Goal: Task Accomplishment & Management: Use online tool/utility

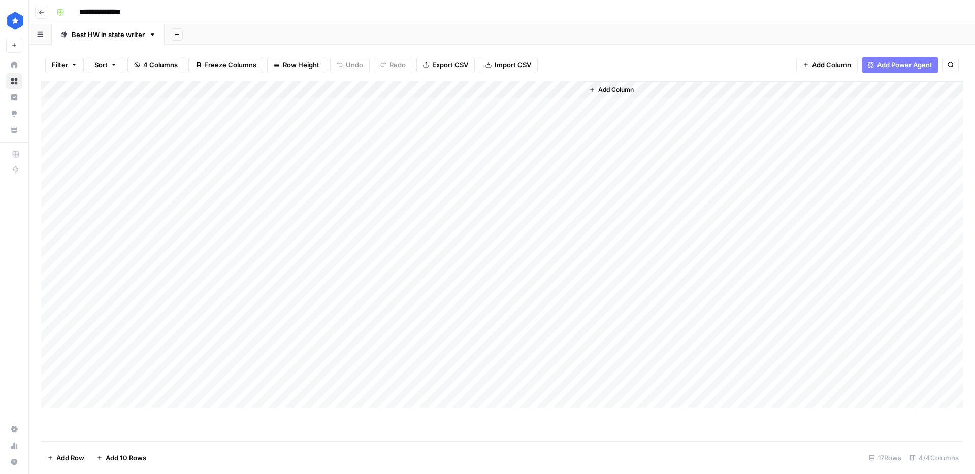
click at [469, 92] on div "Add Column" at bounding box center [502, 244] width 922 height 327
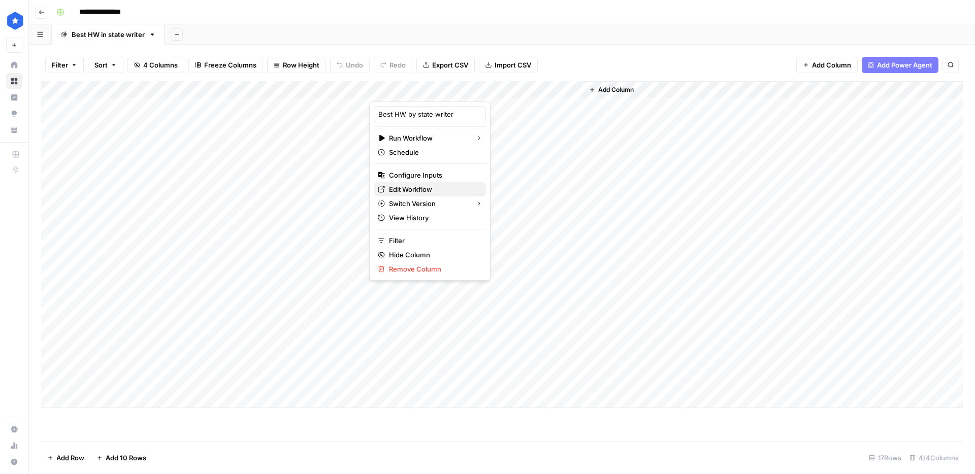
click at [411, 191] on span "Edit Workflow" at bounding box center [433, 189] width 89 height 10
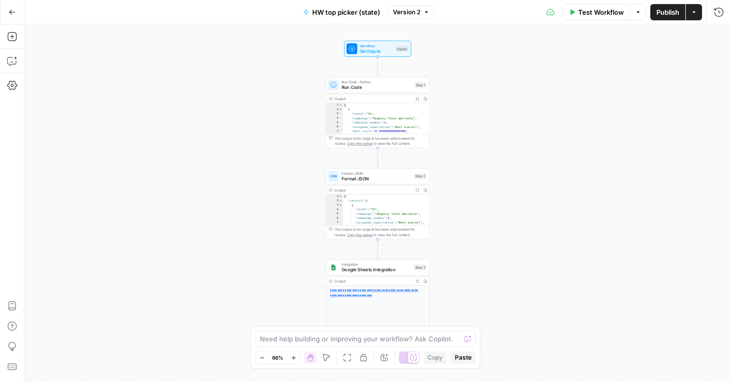
click at [361, 45] on span "Workflow" at bounding box center [376, 46] width 33 height 6
click at [678, 80] on file "Reviews CSV file (Optional)" at bounding box center [640, 82] width 152 height 10
click at [691, 65] on span "edit field" at bounding box center [685, 63] width 22 height 8
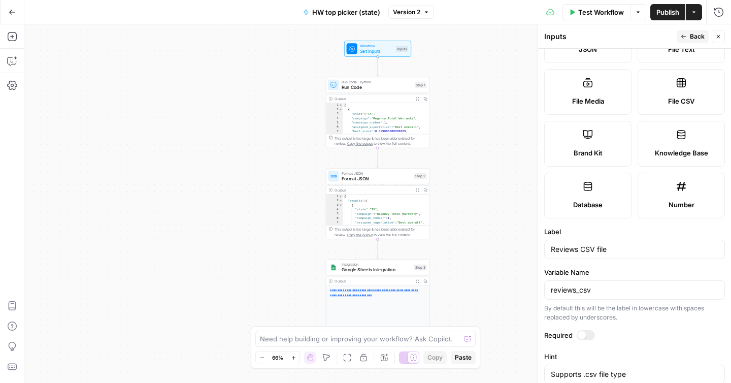
scroll to position [228, 0]
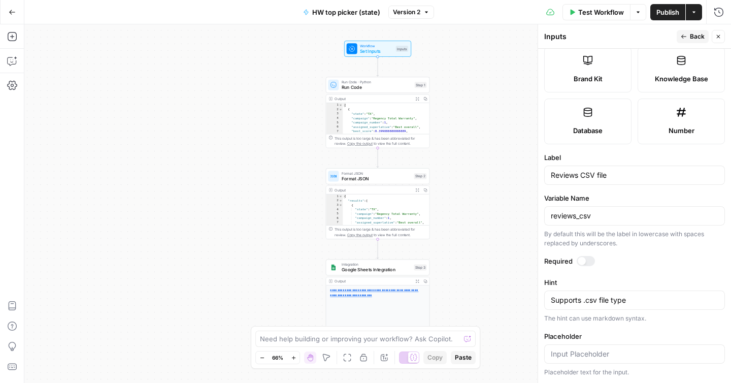
click at [688, 31] on button "Back" at bounding box center [693, 36] width 32 height 13
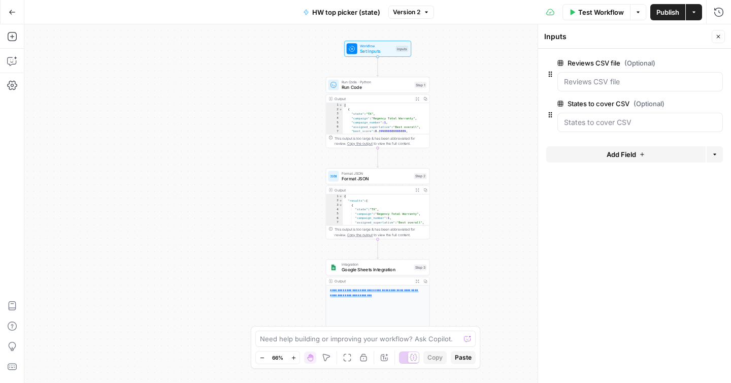
click at [680, 105] on span "edit field" at bounding box center [685, 104] width 22 height 8
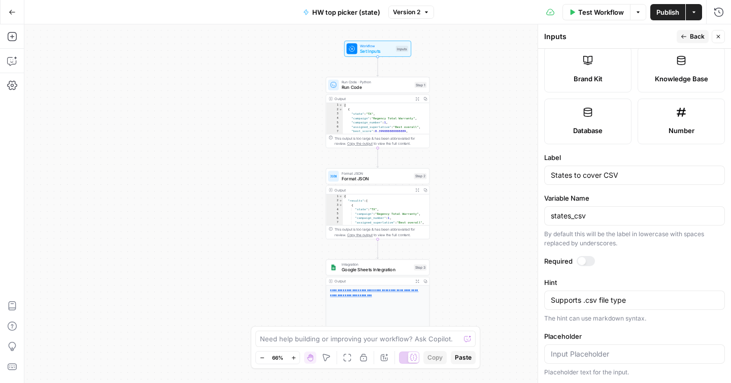
click at [374, 85] on span "Run Code" at bounding box center [377, 87] width 71 height 7
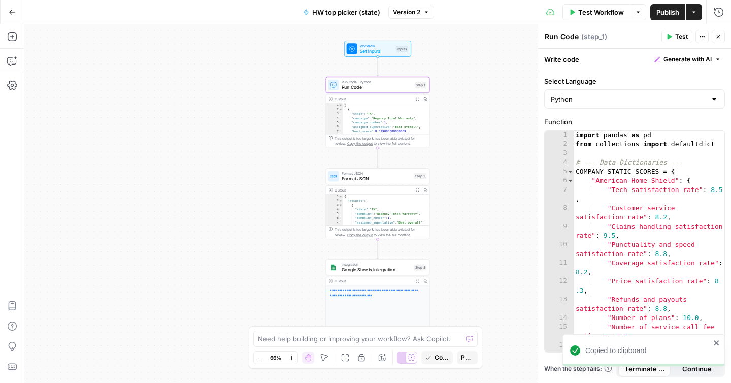
click at [370, 178] on span "Format JSON" at bounding box center [377, 178] width 70 height 7
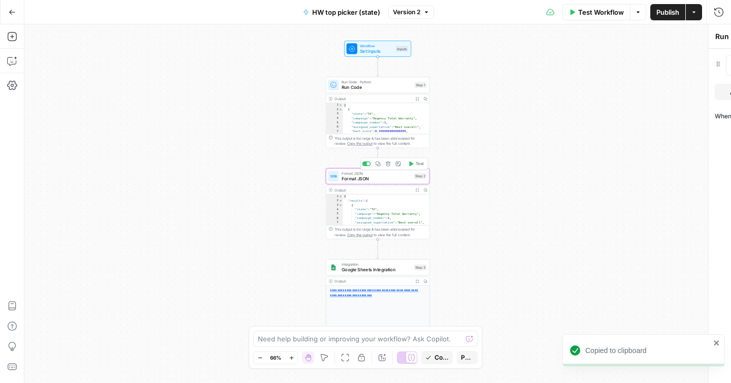
type textarea "Format JSON"
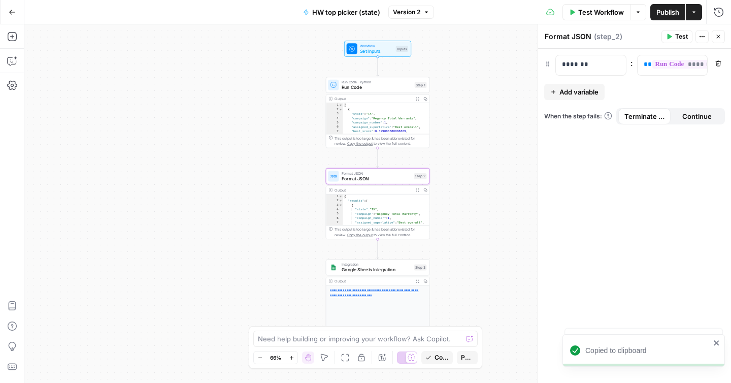
click at [381, 264] on span "Integration" at bounding box center [377, 264] width 70 height 6
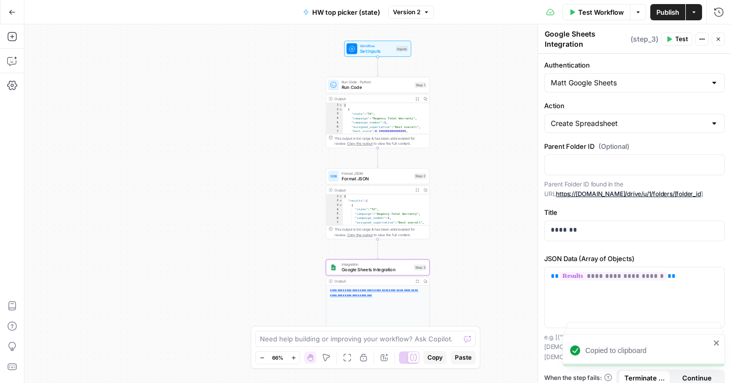
click at [380, 179] on span "Format JSON" at bounding box center [377, 178] width 70 height 7
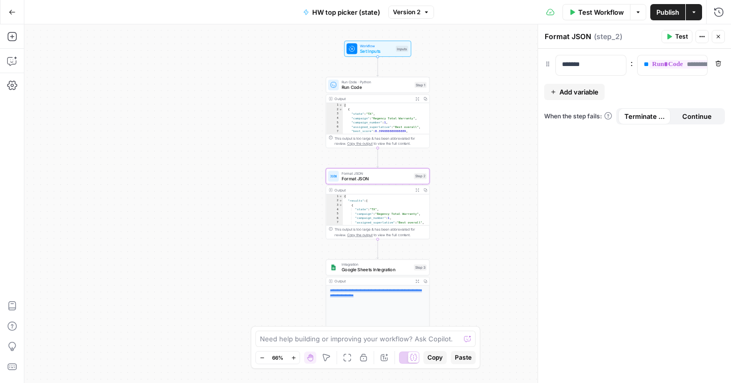
click at [376, 87] on span "Run Code" at bounding box center [377, 87] width 71 height 7
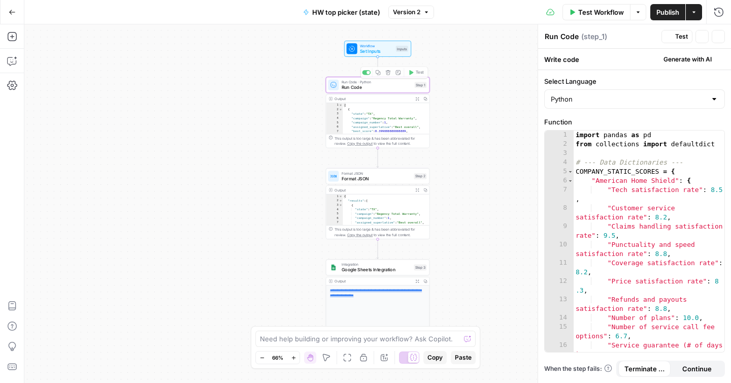
type textarea "**********"
click at [617, 234] on div "import pandas as pd from collections import defaultdict # --- Data Dictionaries…" at bounding box center [649, 254] width 151 height 249
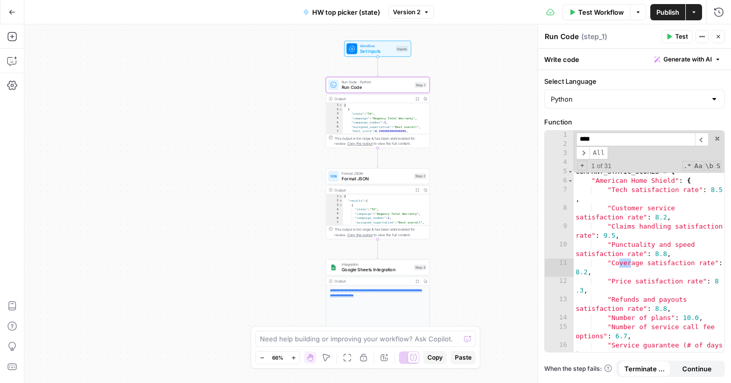
scroll to position [5108, 0]
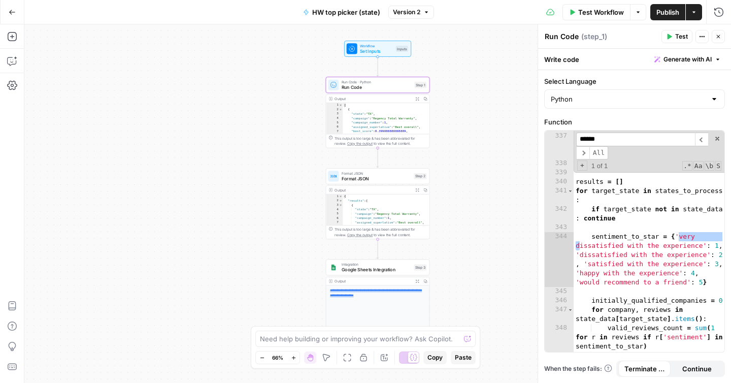
type input "******"
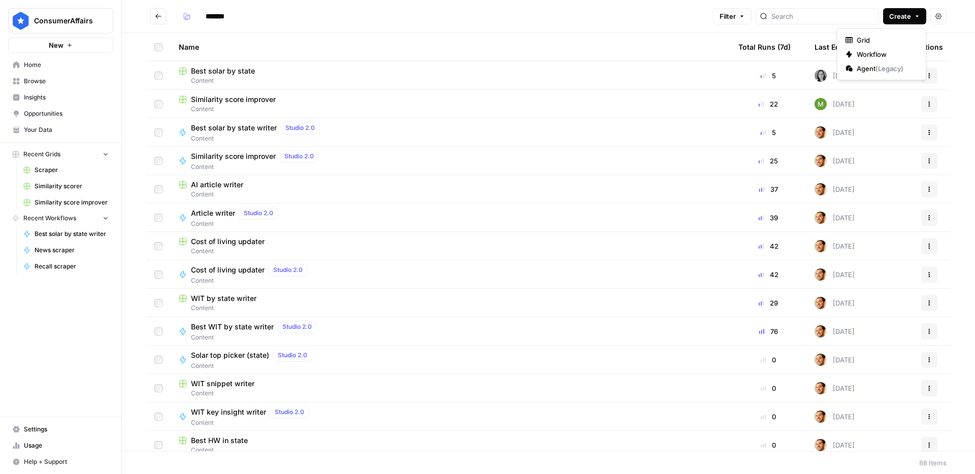
click at [911, 16] on button "Create" at bounding box center [904, 16] width 43 height 16
click at [873, 50] on span "Workflow" at bounding box center [885, 54] width 57 height 10
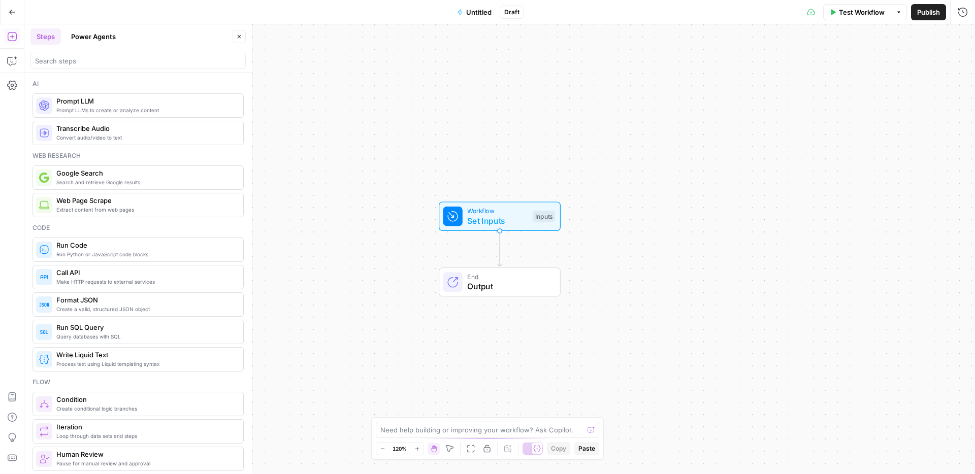
click at [472, 14] on span "Untitled" at bounding box center [478, 12] width 25 height 10
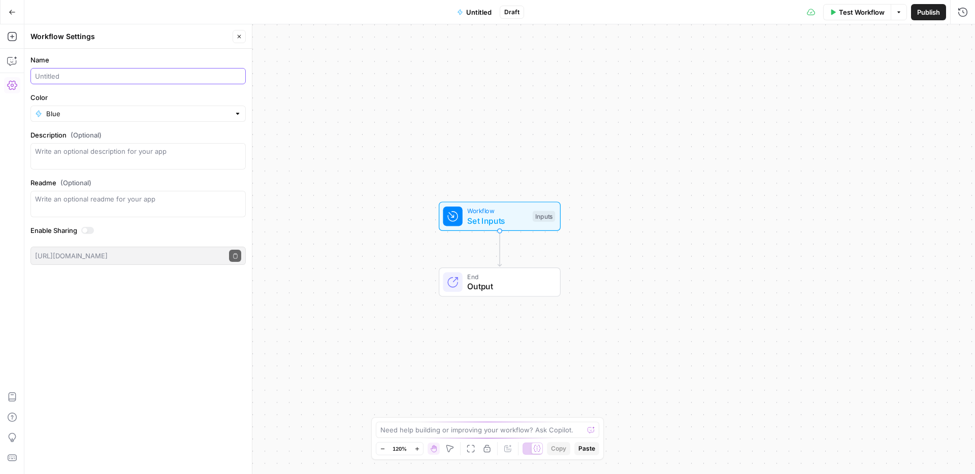
click at [127, 72] on input "Name" at bounding box center [138, 76] width 206 height 10
type input "HW top picker (city"
type input "Blue"
click at [133, 79] on input "HW top picker (city" at bounding box center [138, 76] width 206 height 10
type input "HW top picker (city)"
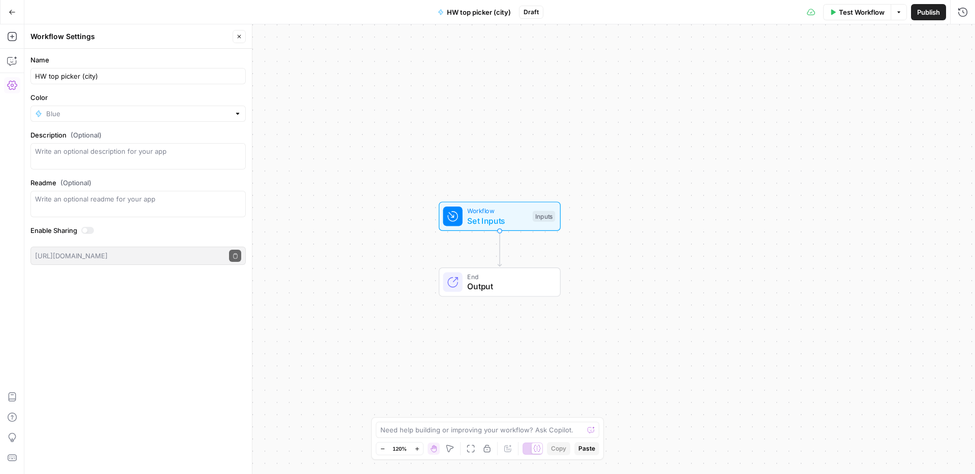
type input "Blue"
click at [504, 209] on span "Workflow" at bounding box center [497, 211] width 60 height 10
click at [888, 77] on button "Add Field" at bounding box center [869, 69] width 159 height 16
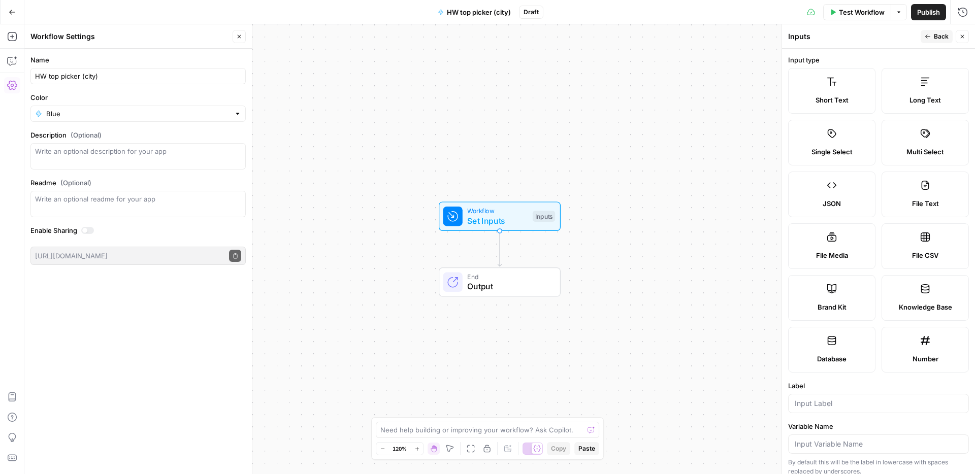
scroll to position [121, 0]
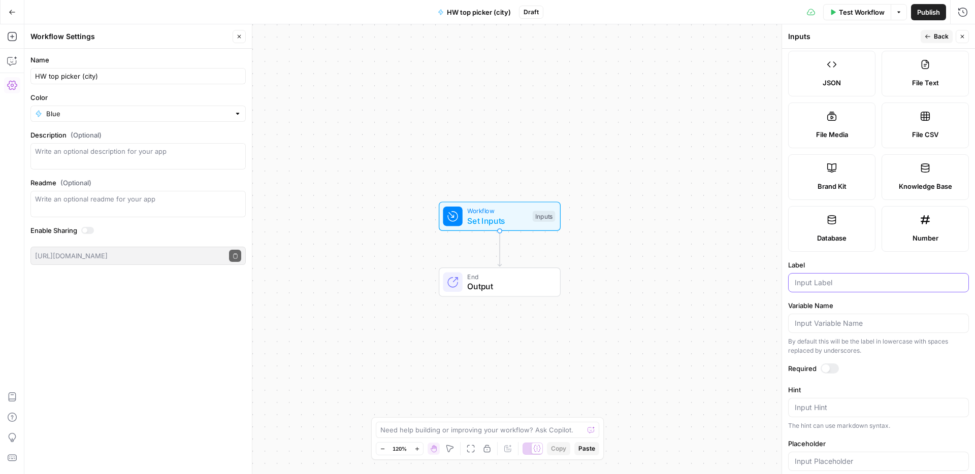
click at [823, 281] on input "Label" at bounding box center [879, 283] width 168 height 10
type input "Reviews CSV file"
click at [857, 325] on input "Variable Name" at bounding box center [879, 323] width 168 height 10
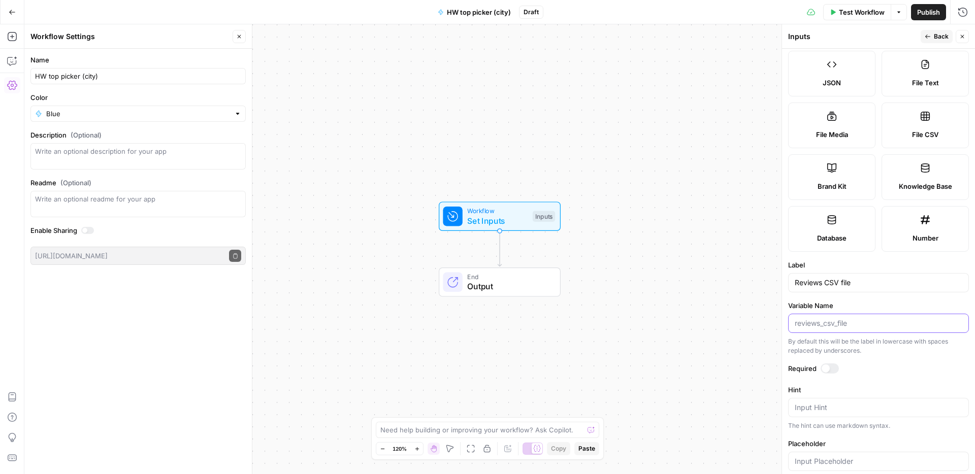
click at [857, 325] on input "Variable Name" at bounding box center [879, 323] width 168 height 10
type input "reviews_csv"
click at [935, 35] on span "Back" at bounding box center [941, 36] width 15 height 9
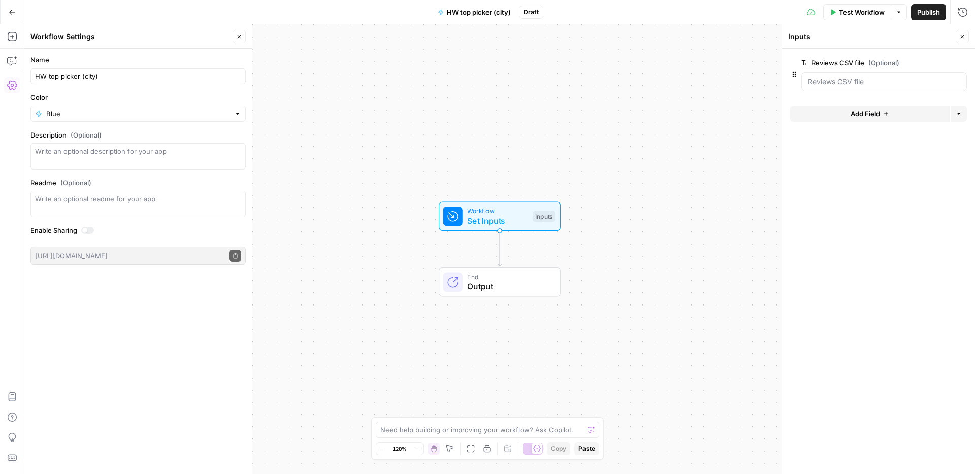
click at [886, 110] on button "Add Field" at bounding box center [869, 114] width 159 height 16
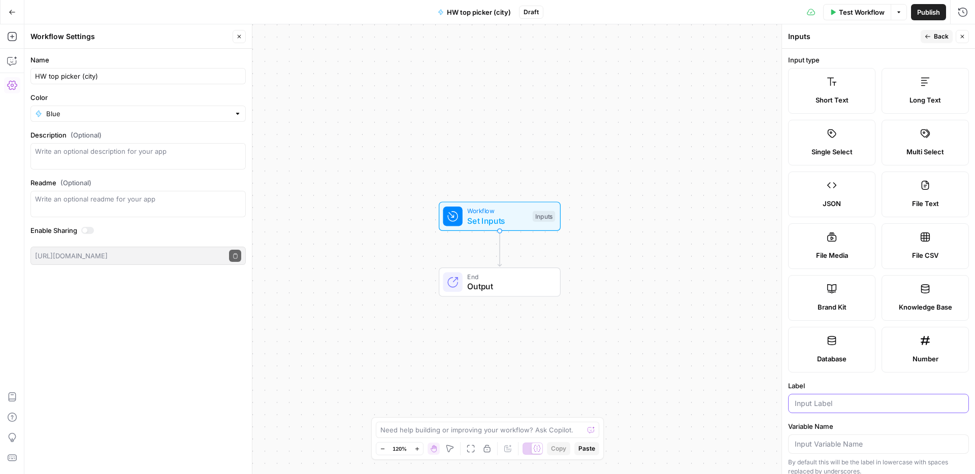
click at [840, 404] on input "Label" at bounding box center [879, 404] width 168 height 10
type input "States to cover CSV"
type input "states_csv"
drag, startPoint x: 813, startPoint y: 406, endPoint x: 775, endPoint y: 403, distance: 38.2
click at [775, 403] on body "ConsumerAffairs New Home Browse Insights Opportunities Your Data Recent Grids S…" at bounding box center [487, 237] width 975 height 474
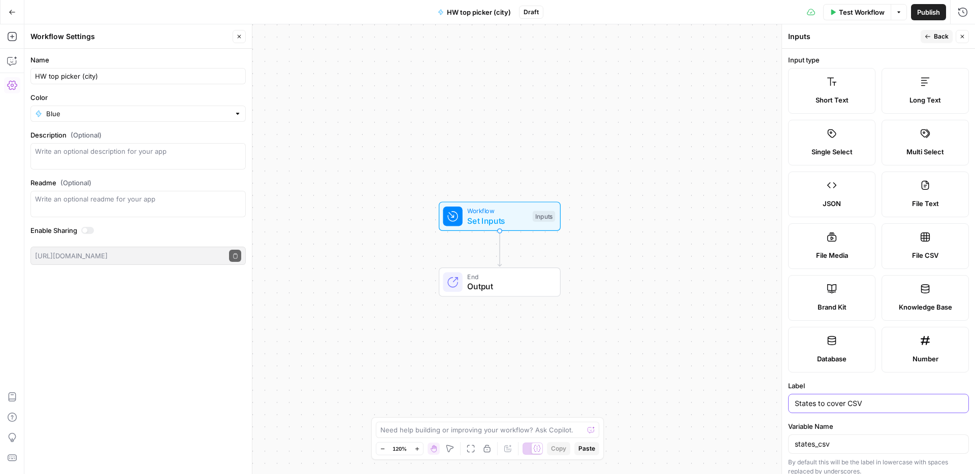
click at [801, 403] on input "States to cover CSV" at bounding box center [879, 404] width 168 height 10
type input "Cities to cover CSV"
click at [806, 443] on input "states_csv" at bounding box center [879, 444] width 168 height 10
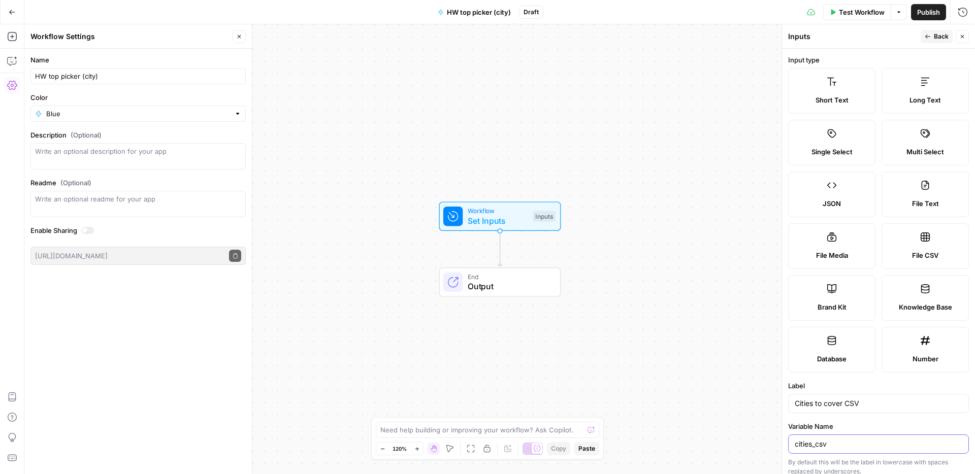
type input "cities_csv"
click at [378, 265] on div "Workflow Set Inputs Inputs End Output" at bounding box center [499, 249] width 951 height 450
click at [366, 319] on div "Workflow Set Inputs Inputs Run Code · Python Run Code Step 1 End Output" at bounding box center [499, 249] width 951 height 450
click at [472, 283] on span "Run Code" at bounding box center [498, 286] width 128 height 12
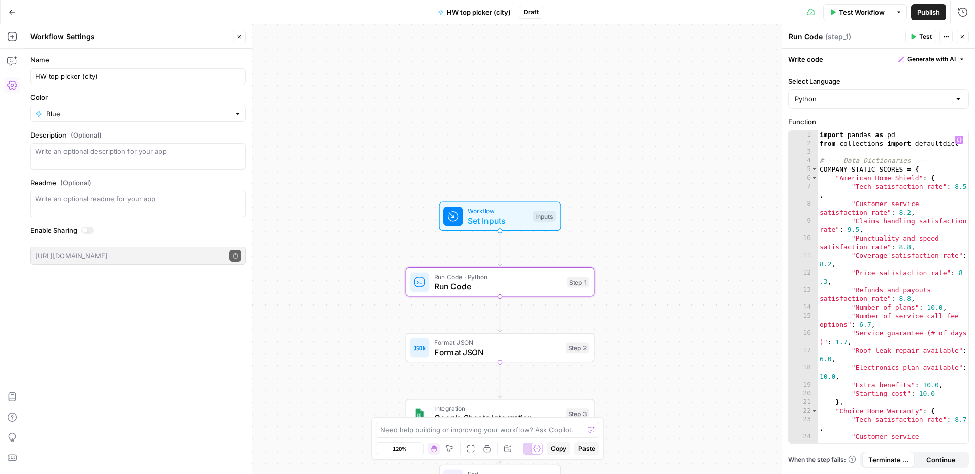
click at [853, 267] on div "import pandas as pd from collections import defaultdict # --- Data Dictionaries…" at bounding box center [893, 299] width 151 height 339
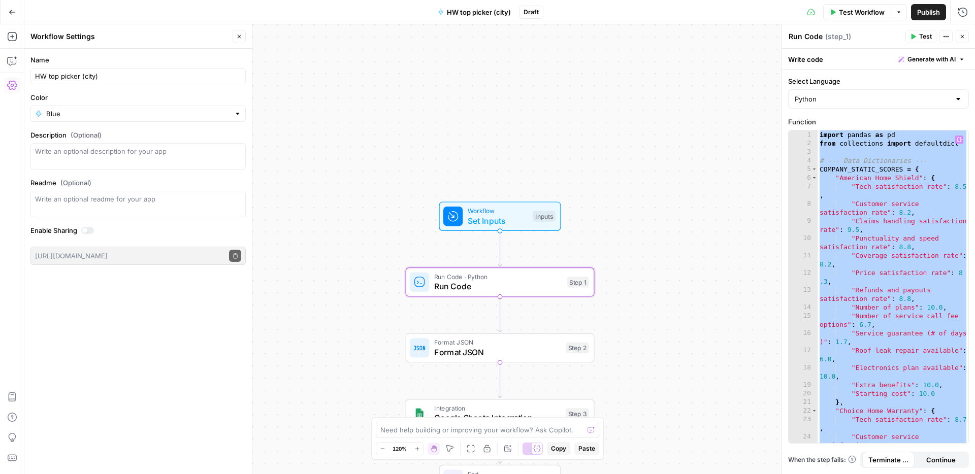
drag, startPoint x: 908, startPoint y: 314, endPoint x: 906, endPoint y: 337, distance: 23.0
click at [908, 314] on div "import pandas as pd from collections import defaultdict # --- Data Dictionaries…" at bounding box center [893, 299] width 151 height 339
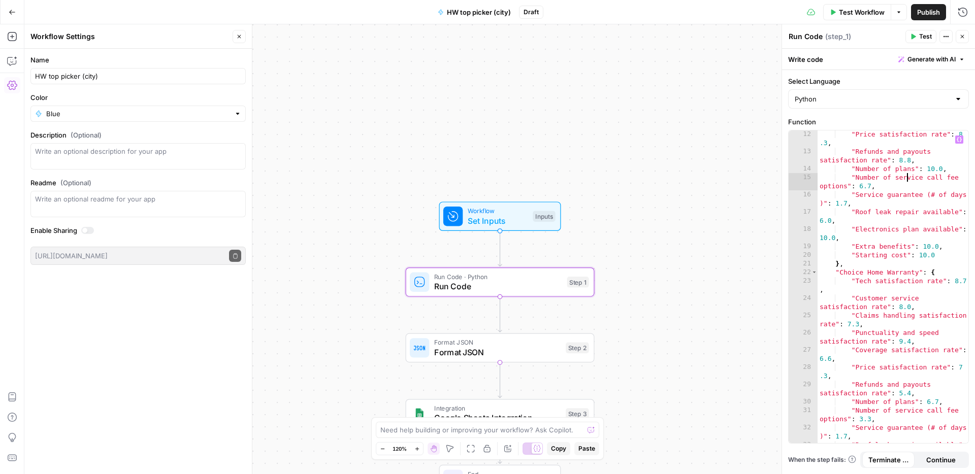
scroll to position [0, 0]
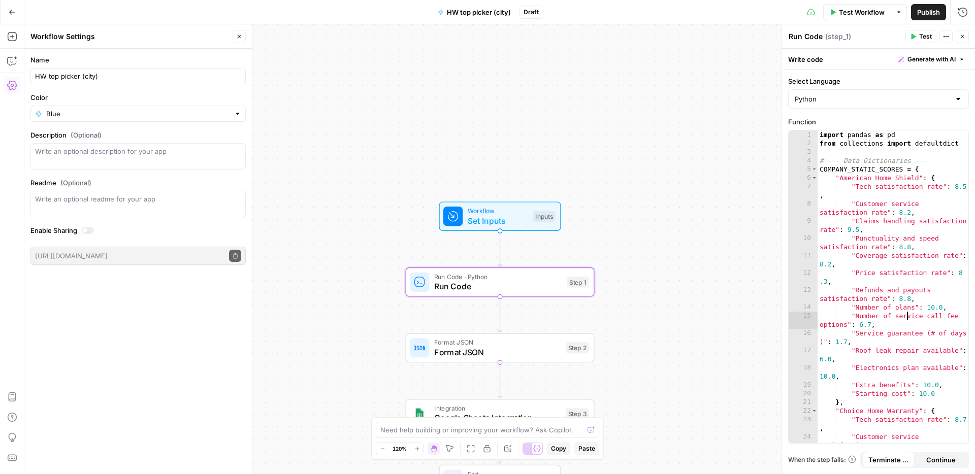
click at [883, 293] on div "import pandas as pd from collections import defaultdict # --- Data Dictionaries…" at bounding box center [893, 299] width 151 height 339
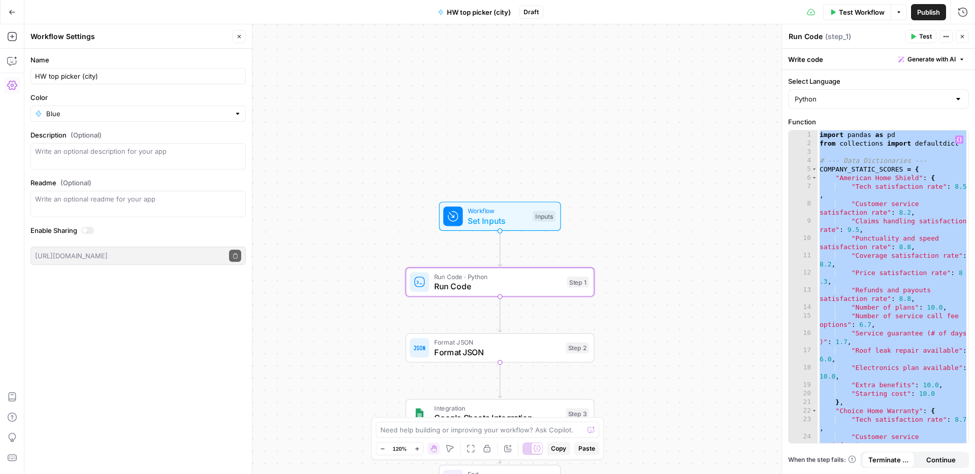
paste textarea
type textarea "**********"
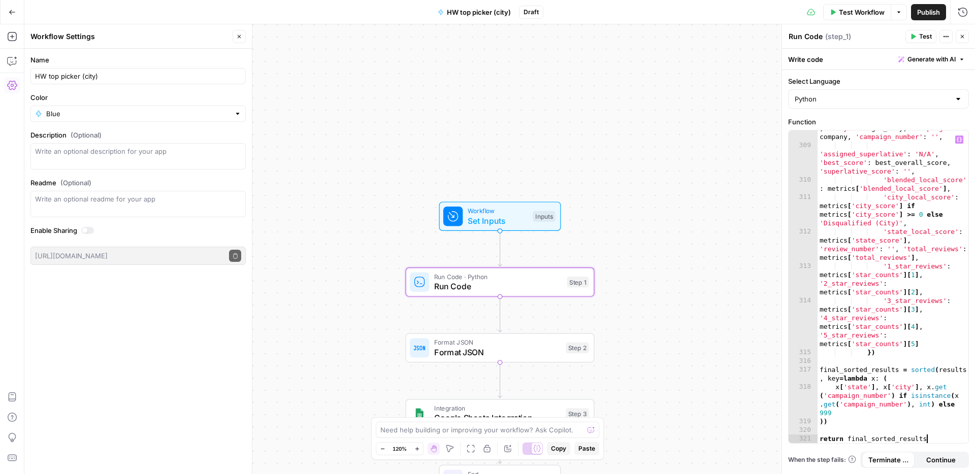
scroll to position [6109, 0]
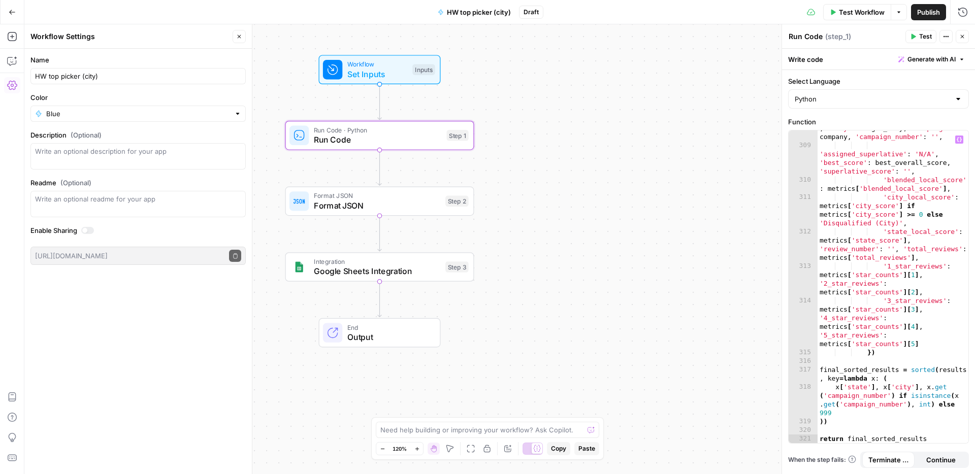
drag, startPoint x: 651, startPoint y: 227, endPoint x: 531, endPoint y: 82, distance: 188.6
click at [531, 82] on div "Workflow Set Inputs Inputs Run Code · Python Run Code Step 1 Format JSON Format…" at bounding box center [499, 249] width 951 height 450
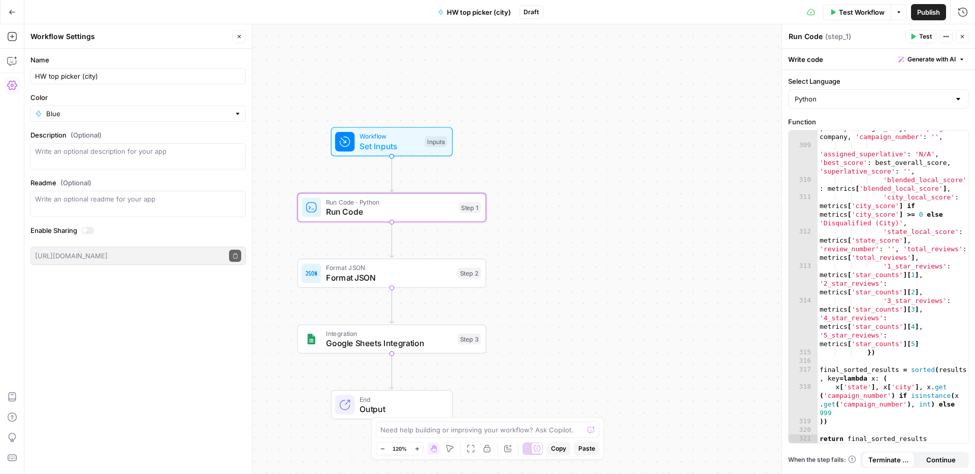
drag, startPoint x: 576, startPoint y: 141, endPoint x: 587, endPoint y: 195, distance: 55.0
click at [587, 195] on div "Workflow Set Inputs Inputs Run Code · Python Run Code Step 1 Format JSON Format…" at bounding box center [499, 249] width 951 height 450
click at [445, 337] on span "Google Sheets Integration" at bounding box center [388, 340] width 127 height 12
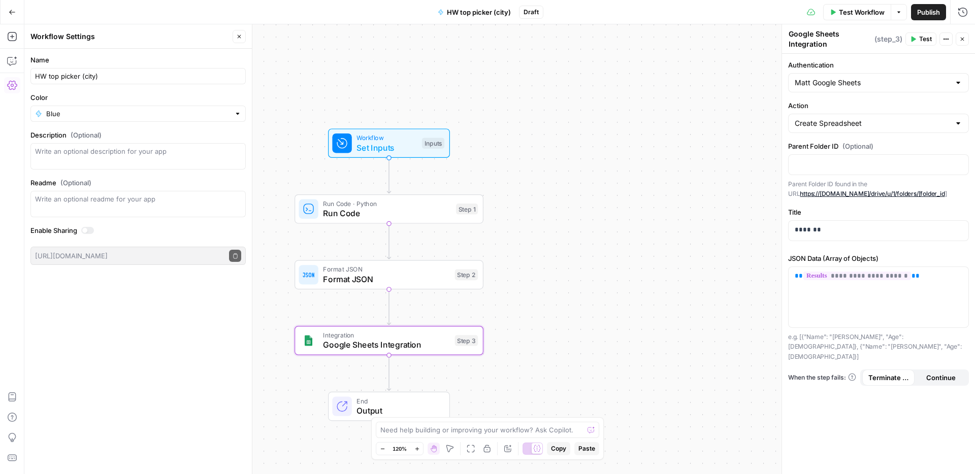
click at [445, 279] on span "Format JSON" at bounding box center [386, 279] width 127 height 12
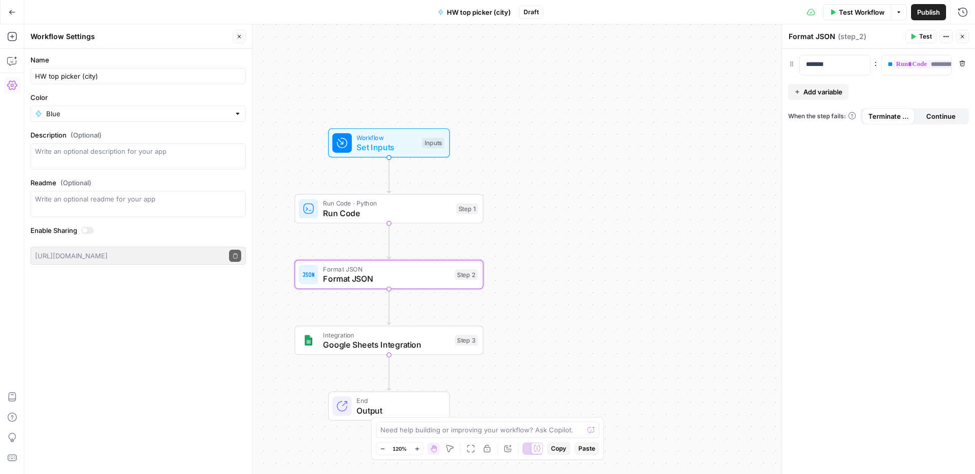
click at [424, 214] on span "Run Code" at bounding box center [387, 213] width 128 height 12
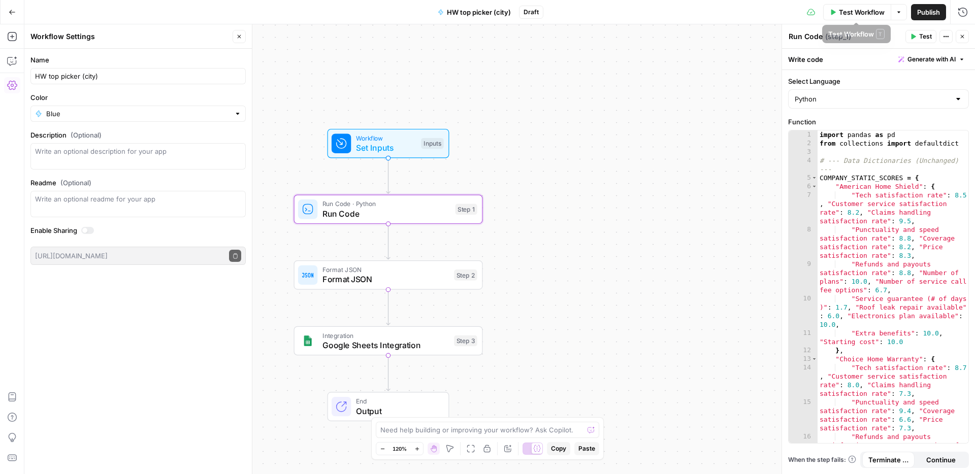
click at [929, 11] on span "Publish" at bounding box center [928, 12] width 23 height 10
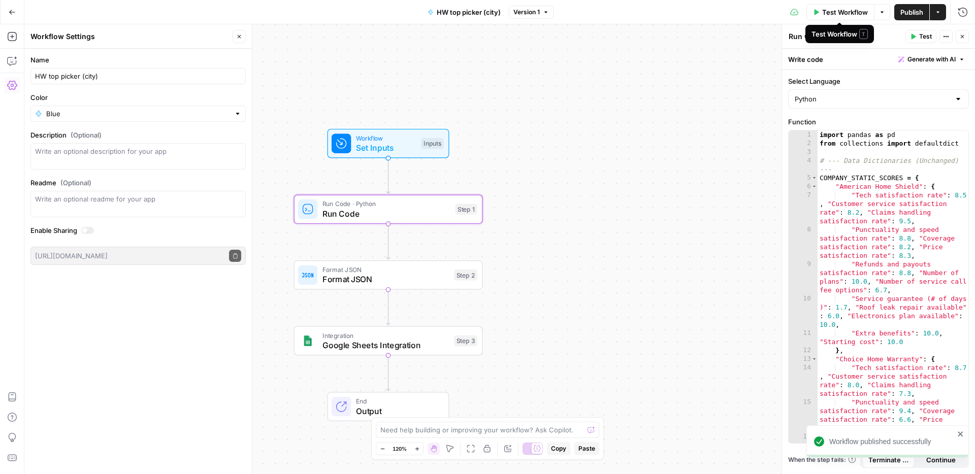
click at [848, 14] on span "Test Workflow" at bounding box center [845, 12] width 46 height 10
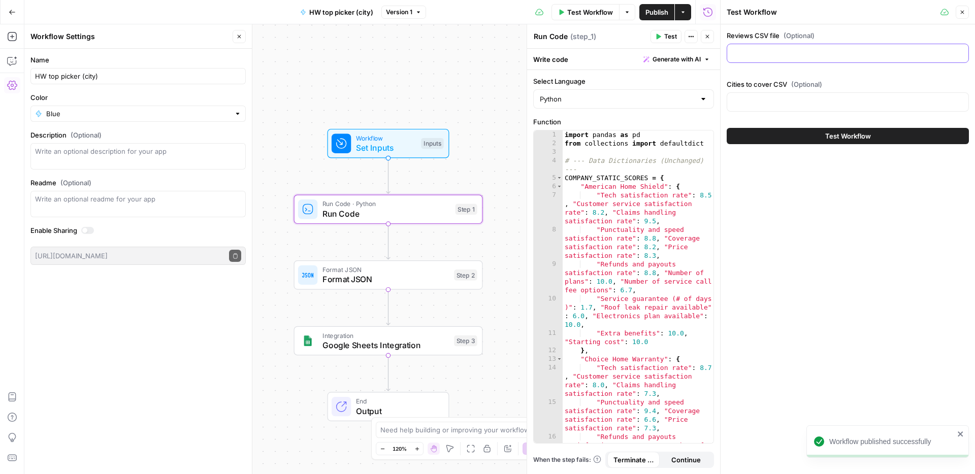
click at [822, 51] on input "Reviews CSV file (Optional)" at bounding box center [847, 53] width 229 height 10
click at [585, 10] on span "Test Workflow" at bounding box center [590, 12] width 46 height 10
click at [787, 134] on button "Test Workflow" at bounding box center [848, 136] width 242 height 16
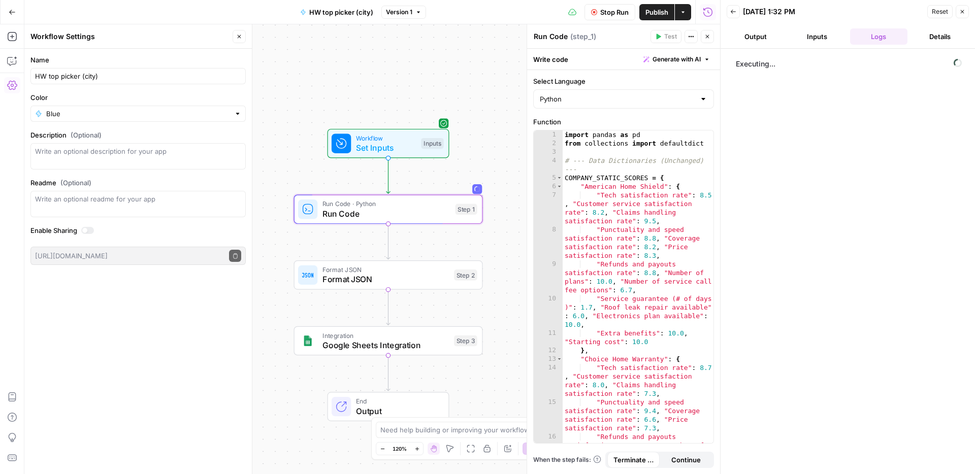
click at [612, 9] on span "Stop Run" at bounding box center [614, 12] width 28 height 10
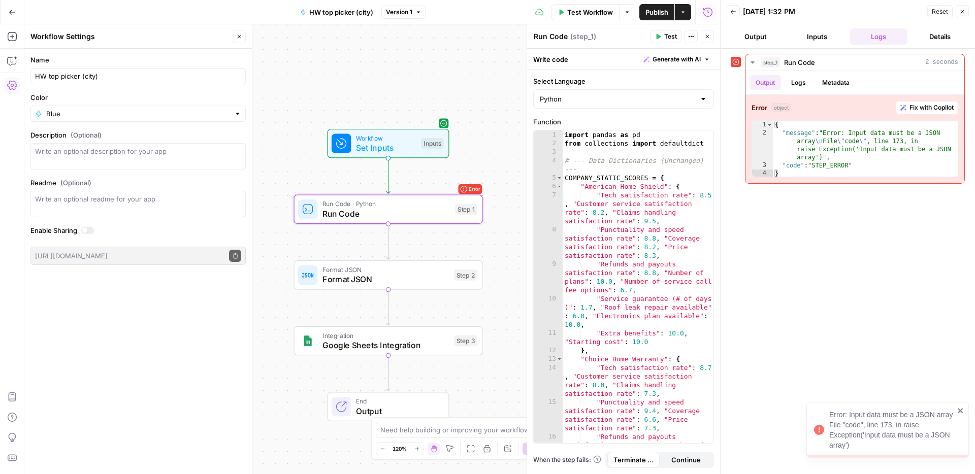
click at [962, 15] on button "Close" at bounding box center [962, 11] width 13 height 13
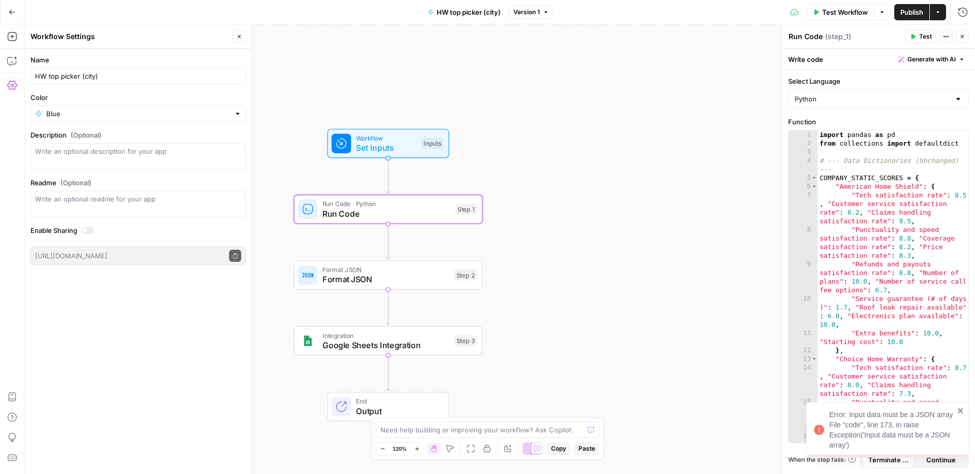
click at [963, 37] on icon "button" at bounding box center [963, 37] width 4 height 4
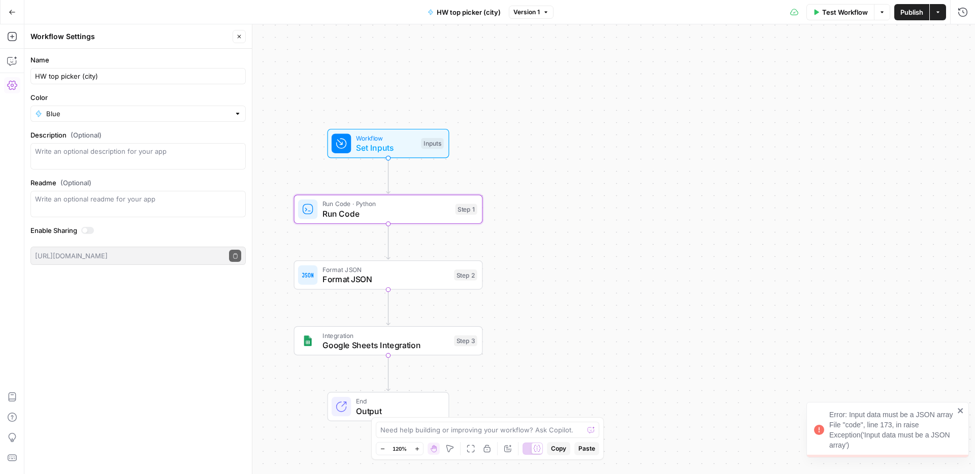
click at [411, 144] on span "Set Inputs" at bounding box center [386, 148] width 60 height 12
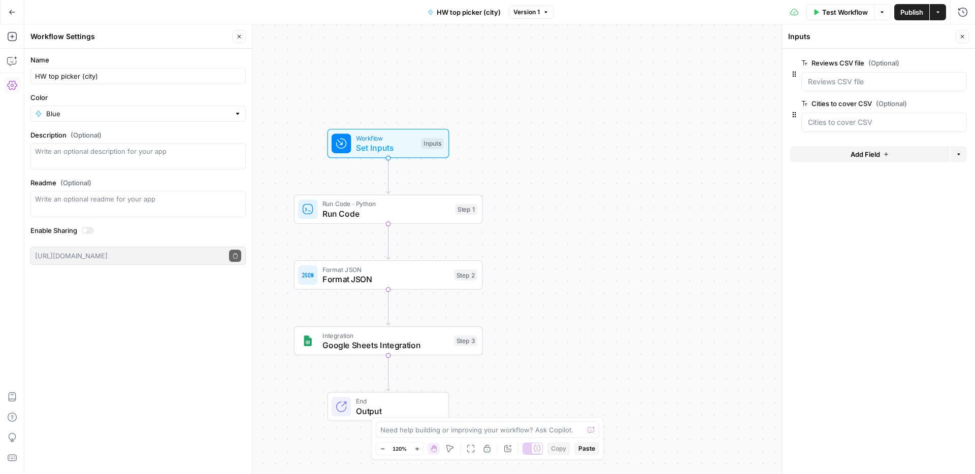
click at [917, 102] on button "edit field" at bounding box center [932, 103] width 39 height 12
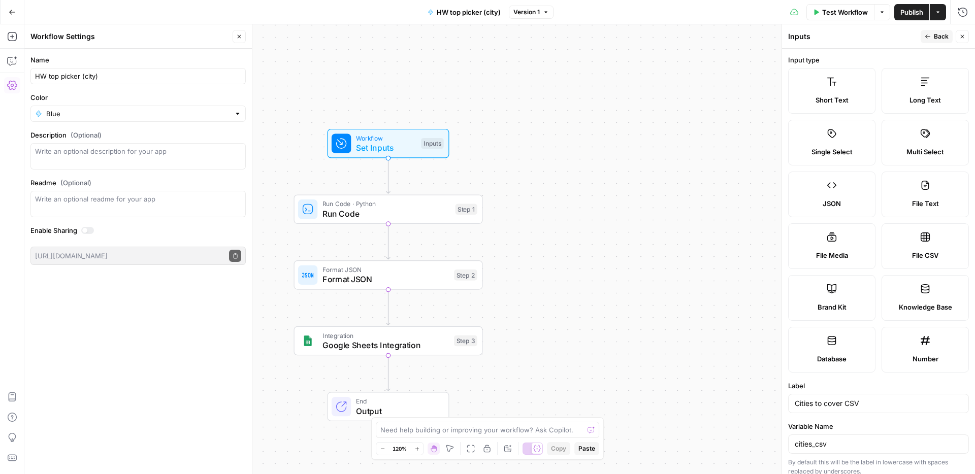
click at [925, 238] on icon at bounding box center [925, 237] width 9 height 9
type textarea "Supports .csv file type"
click at [938, 34] on span "Back" at bounding box center [941, 36] width 15 height 9
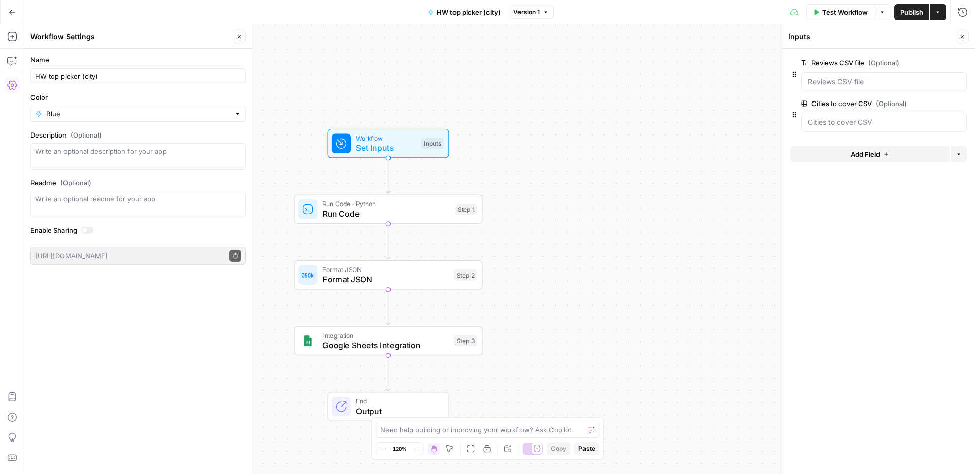
click at [943, 60] on icon "button" at bounding box center [946, 63] width 6 height 6
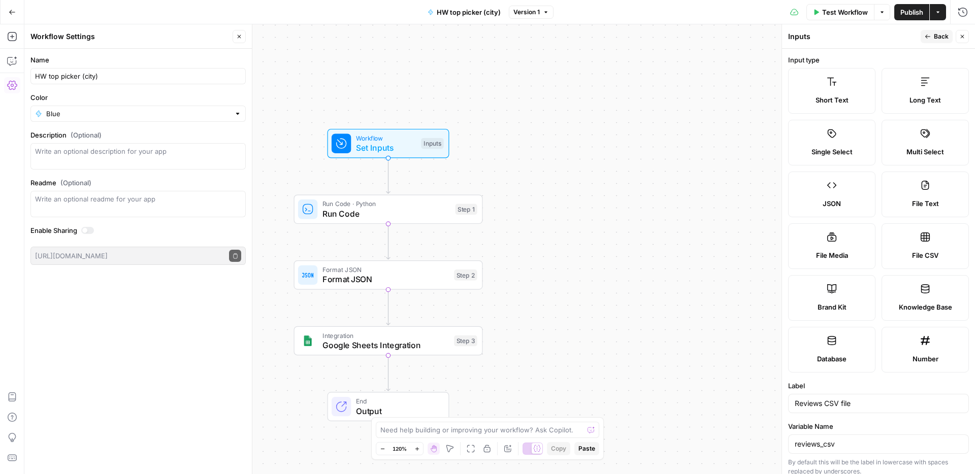
click at [921, 250] on span "File CSV" at bounding box center [925, 255] width 26 height 10
type textarea "Supports .csv file type"
click at [930, 31] on button "Back" at bounding box center [937, 36] width 32 height 13
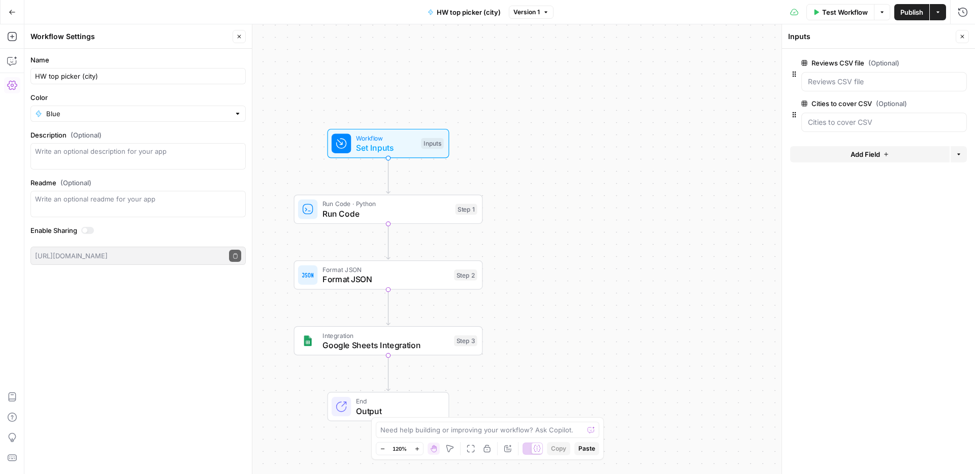
click at [849, 17] on button "Test Workflow" at bounding box center [840, 12] width 68 height 16
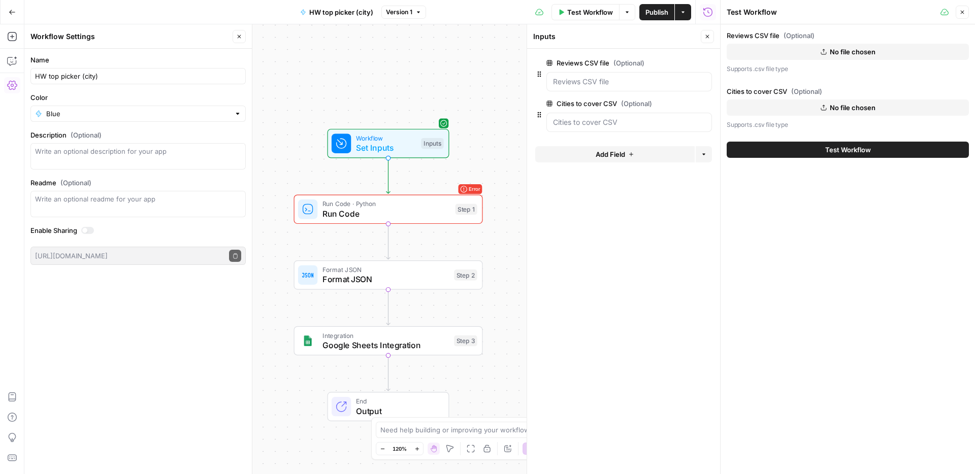
click at [825, 49] on icon "button" at bounding box center [824, 52] width 6 height 6
click at [846, 112] on button "No file chosen" at bounding box center [848, 107] width 242 height 16
click at [822, 153] on button "Test Workflow" at bounding box center [848, 150] width 242 height 16
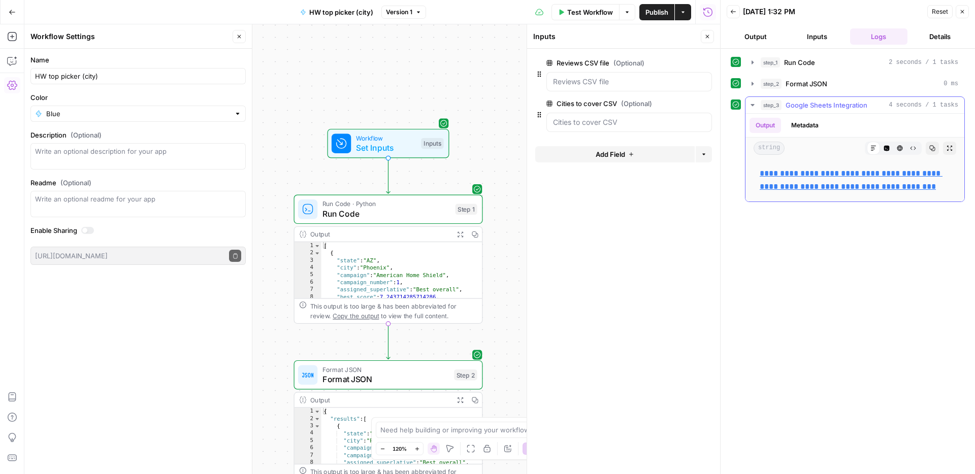
click at [809, 184] on link "**********" at bounding box center [851, 180] width 183 height 21
drag, startPoint x: 405, startPoint y: 222, endPoint x: 479, endPoint y: 229, distance: 74.0
click at [405, 222] on div "Run Code · Python Run Code Step 1 Copy step Delete step Add Note Test" at bounding box center [388, 209] width 189 height 29
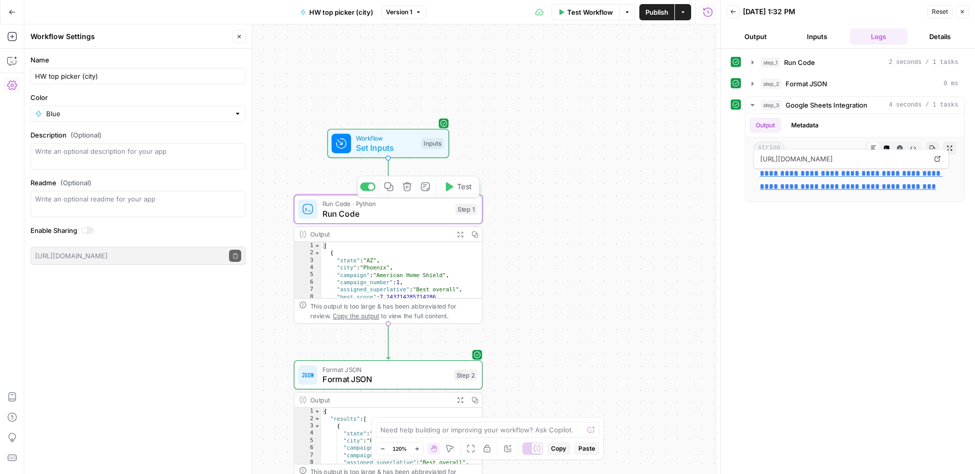
type textarea "Run Code"
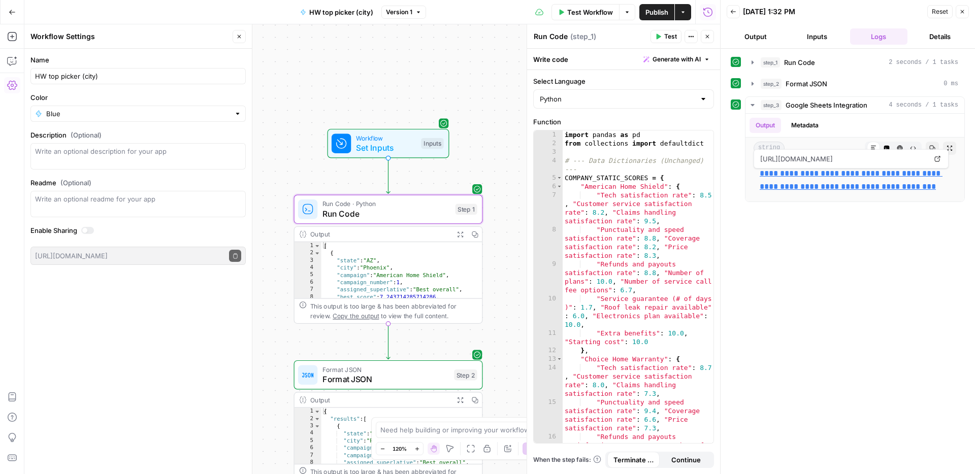
type textarea "**********"
click at [668, 259] on div "import pandas as pd from collections import defaultdict # --- Data Dictionaries…" at bounding box center [638, 308] width 151 height 356
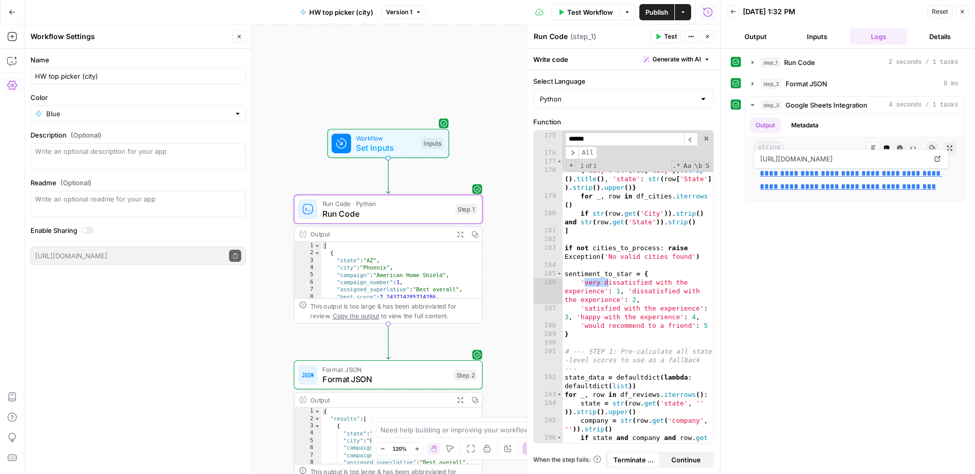
type input "******"
click at [591, 281] on div "df_reviews = pd . DataFrame ( reviews_csv ) df_cities = pd . DataFrame ( cities…" at bounding box center [638, 292] width 151 height 339
type textarea "**********"
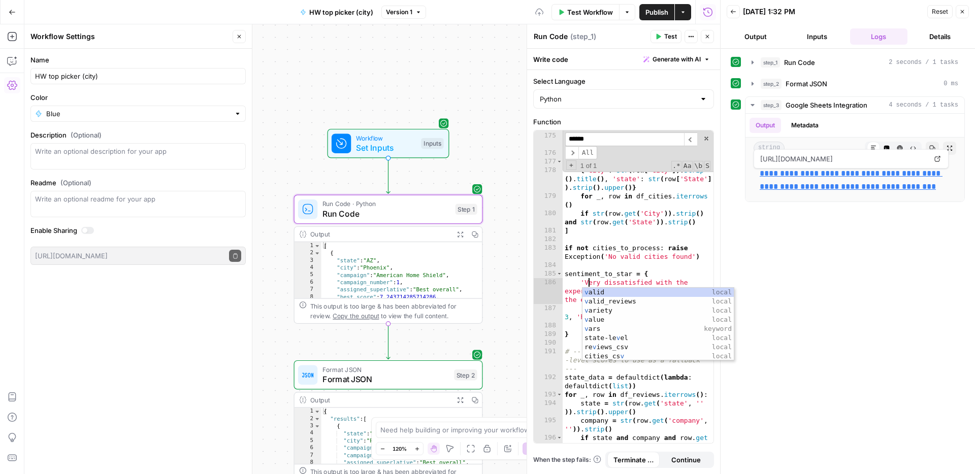
click at [631, 269] on div "df_reviews = pd . DataFrame ( reviews_csv ) df_cities = pd . DataFrame ( cities…" at bounding box center [638, 292] width 151 height 339
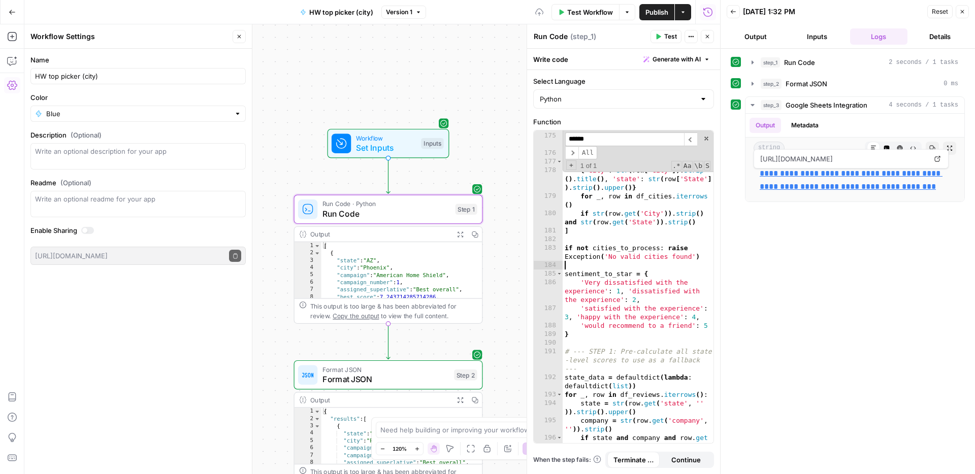
scroll to position [0, 0]
click at [637, 290] on div "df_reviews = pd . DataFrame ( reviews_csv ) df_cities = pd . DataFrame ( cities…" at bounding box center [638, 292] width 151 height 339
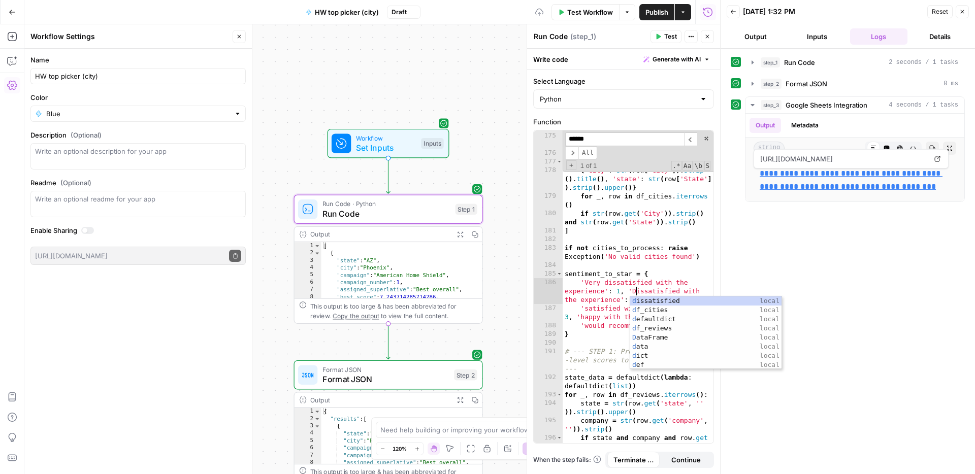
click at [607, 294] on div "df_reviews = pd . DataFrame ( reviews_csv ) df_cities = pd . DataFrame ( cities…" at bounding box center [638, 292] width 151 height 339
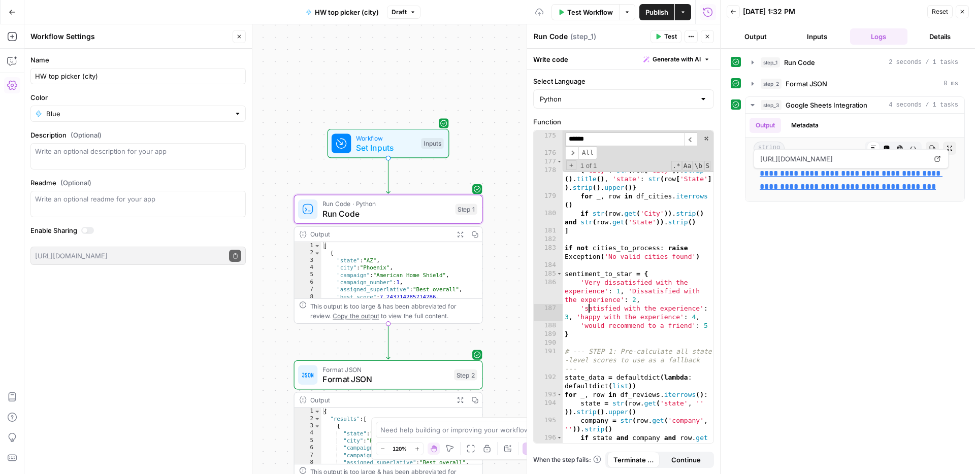
click at [587, 312] on div "df_reviews = pd . DataFrame ( reviews_csv ) df_cities = pd . DataFrame ( cities…" at bounding box center [638, 292] width 151 height 339
click at [590, 311] on div "df_reviews = pd . DataFrame ( reviews_csv ) df_cities = pd . DataFrame ( cities…" at bounding box center [638, 292] width 151 height 339
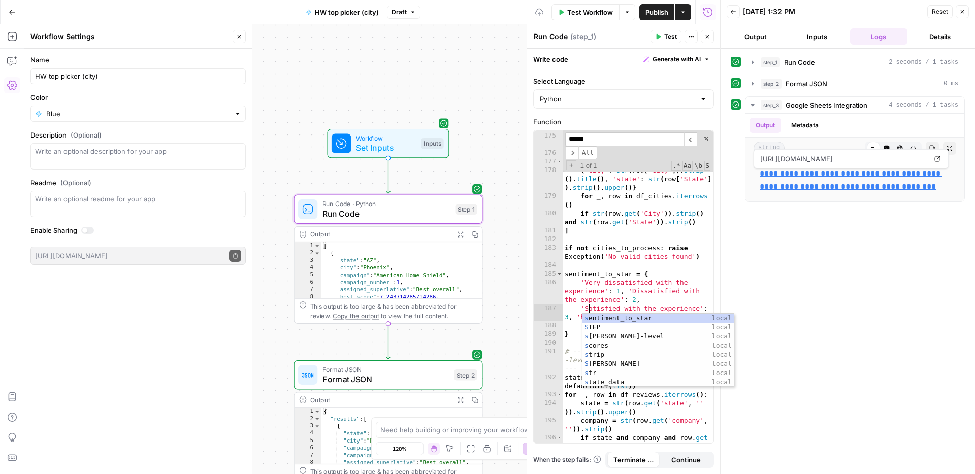
drag, startPoint x: 650, startPoint y: 283, endPoint x: 640, endPoint y: 290, distance: 12.4
click at [650, 283] on div "df_reviews = pd . DataFrame ( reviews_csv ) df_cities = pd . DataFrame ( cities…" at bounding box center [638, 292] width 151 height 339
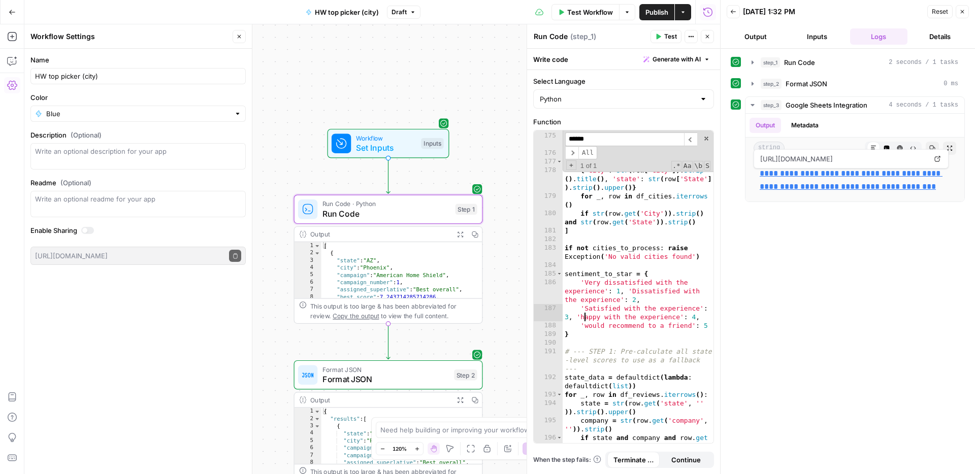
drag, startPoint x: 584, startPoint y: 319, endPoint x: 597, endPoint y: 318, distance: 12.7
click at [584, 319] on div "df_reviews = pd . DataFrame ( reviews_csv ) df_cities = pd . DataFrame ( cities…" at bounding box center [638, 292] width 151 height 339
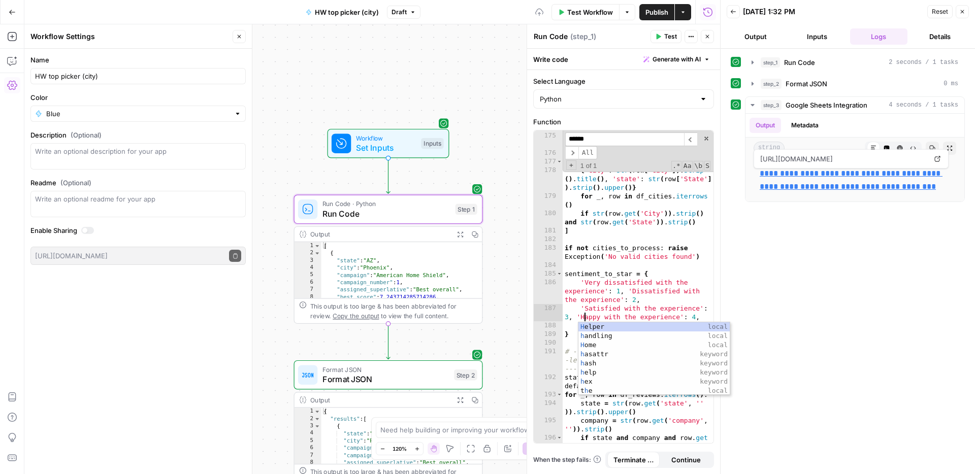
click at [646, 312] on div "df_reviews = pd . DataFrame ( reviews_csv ) df_cities = pd . DataFrame ( cities…" at bounding box center [638, 292] width 151 height 339
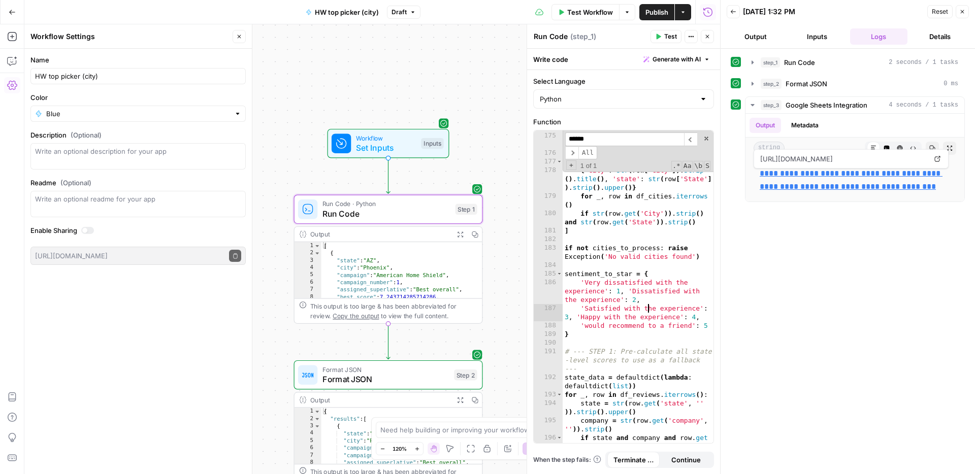
click at [589, 329] on div "df_reviews = pd . DataFrame ( reviews_csv ) df_cities = pd . DataFrame ( cities…" at bounding box center [638, 292] width 151 height 339
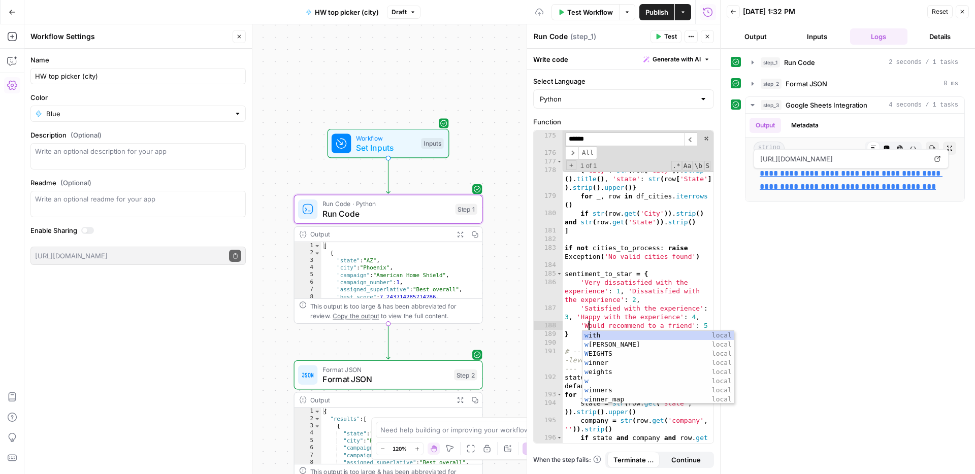
click at [641, 287] on div "df_reviews = pd . DataFrame ( reviews_csv ) df_cities = pd . DataFrame ( cities…" at bounding box center [638, 292] width 151 height 339
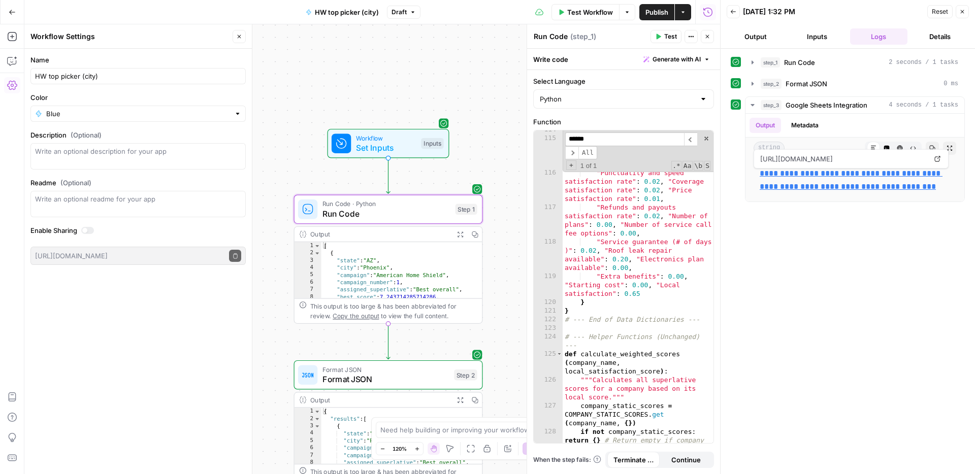
scroll to position [2724, 0]
drag, startPoint x: 681, startPoint y: 353, endPoint x: 551, endPoint y: 339, distance: 130.2
click at [551, 339] on div "**********" at bounding box center [624, 286] width 180 height 313
drag, startPoint x: 622, startPoint y: 288, endPoint x: 596, endPoint y: 330, distance: 49.5
click at [622, 288] on div ""Best for roof coverage" : { "Tech satisfaction rate" : 0 .02 , "Customer servi…" at bounding box center [638, 298] width 151 height 347
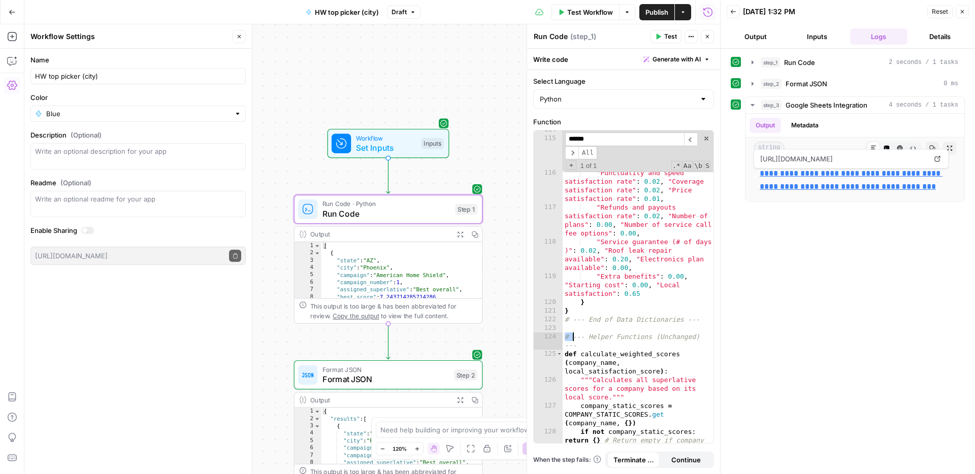
drag, startPoint x: 566, startPoint y: 338, endPoint x: 572, endPoint y: 338, distance: 5.6
click at [571, 339] on div ""Best for roof coverage" : { "Tech satisfaction rate" : 0 .02 , "Customer servi…" at bounding box center [638, 298] width 151 height 347
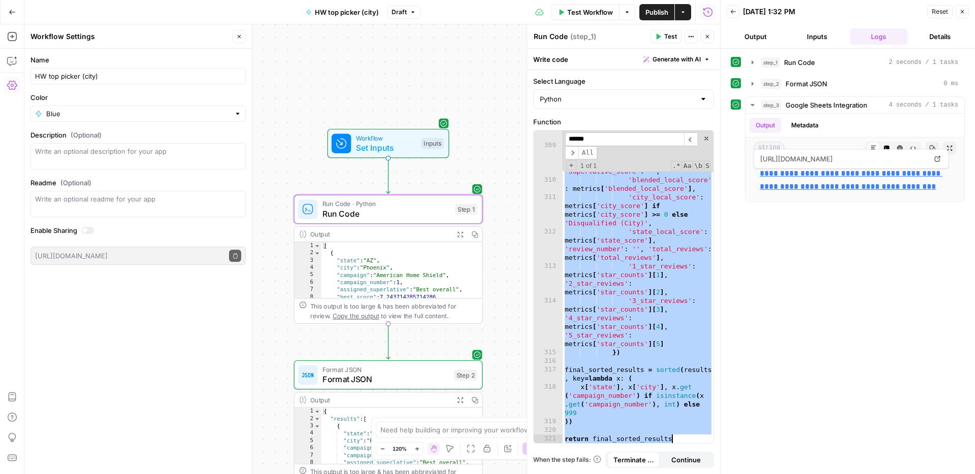
paste textarea
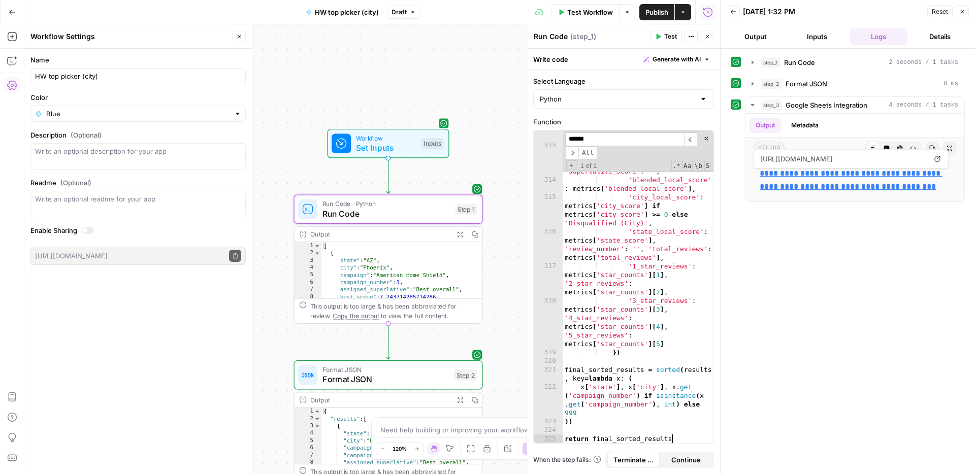
scroll to position [6178, 0]
click at [595, 16] on span "Test Workflow" at bounding box center [590, 12] width 46 height 10
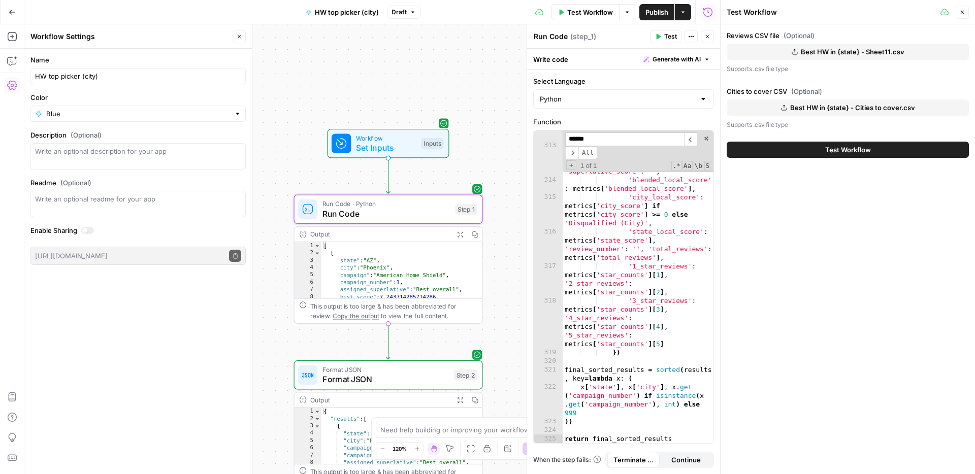
click at [824, 154] on button "Test Workflow" at bounding box center [848, 150] width 242 height 16
click at [833, 151] on span "Test Workflow" at bounding box center [848, 150] width 46 height 10
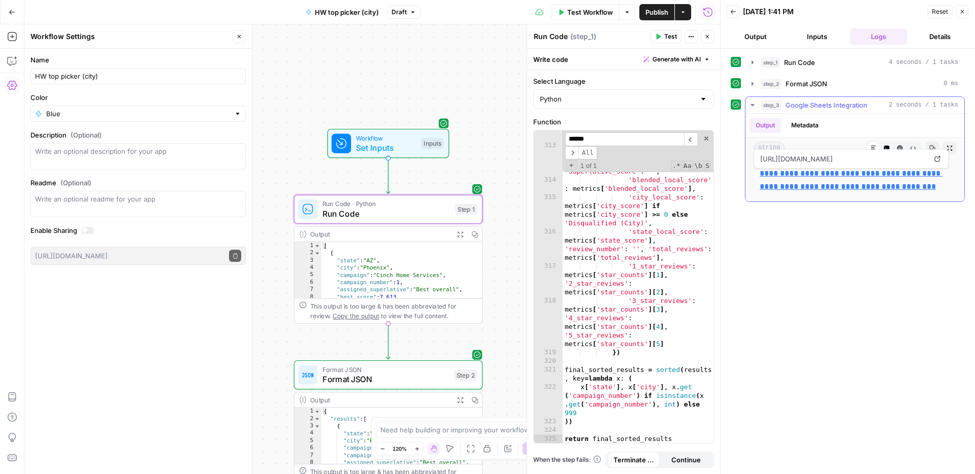
click at [800, 176] on link "**********" at bounding box center [851, 180] width 183 height 21
click at [708, 141] on span at bounding box center [706, 138] width 7 height 7
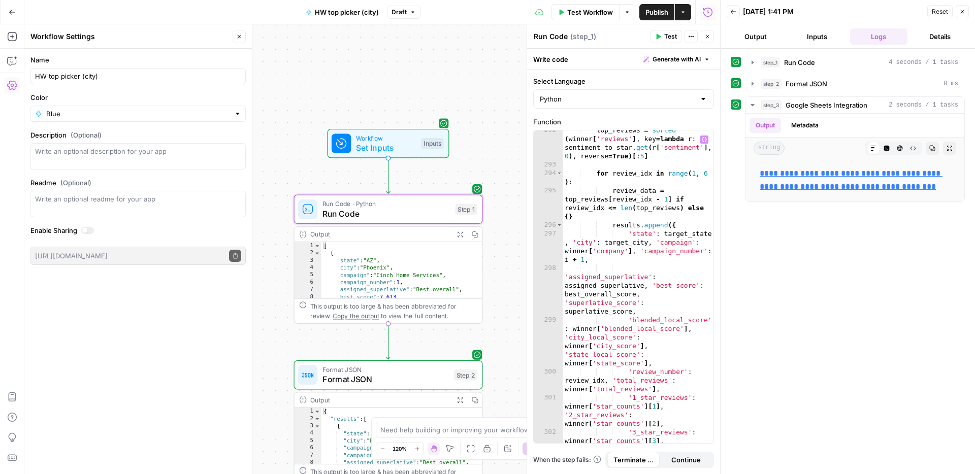
scroll to position [5659, 0]
click at [605, 276] on div "top_reviews = sorted ( winner [ 'reviews' ] , key = lambda r : sentiment_to_sta…" at bounding box center [638, 325] width 151 height 399
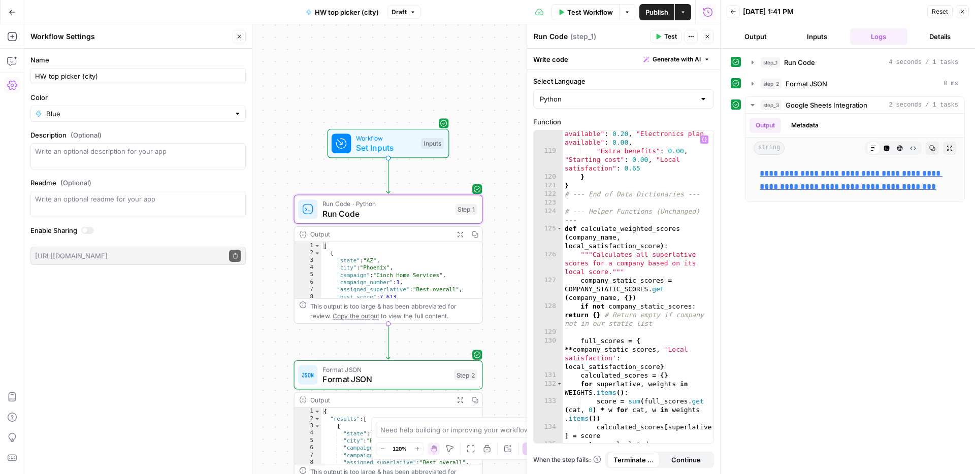
scroll to position [2850, 0]
drag, startPoint x: 565, startPoint y: 214, endPoint x: 623, endPoint y: 214, distance: 57.9
click at [623, 214] on div ""Service guarantee (# of days )" : 0.02 , "Roof leak repair available" : 0.20 ,…" at bounding box center [638, 290] width 151 height 356
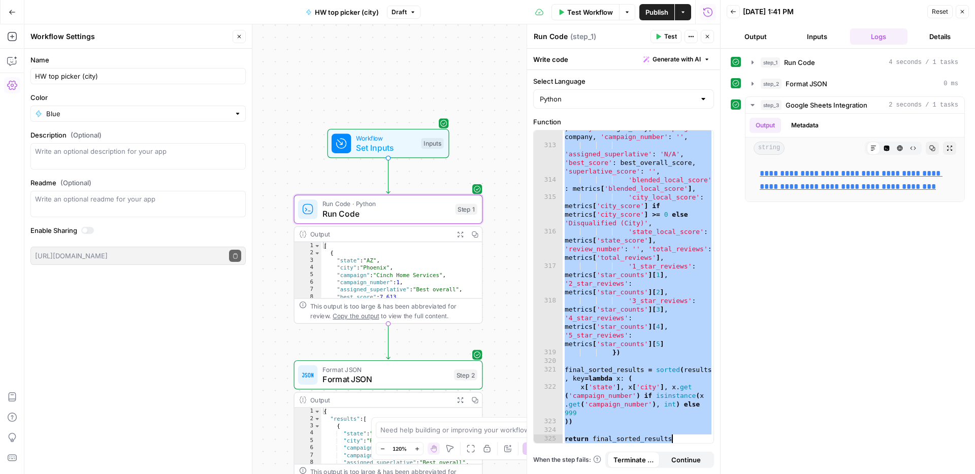
paste textarea
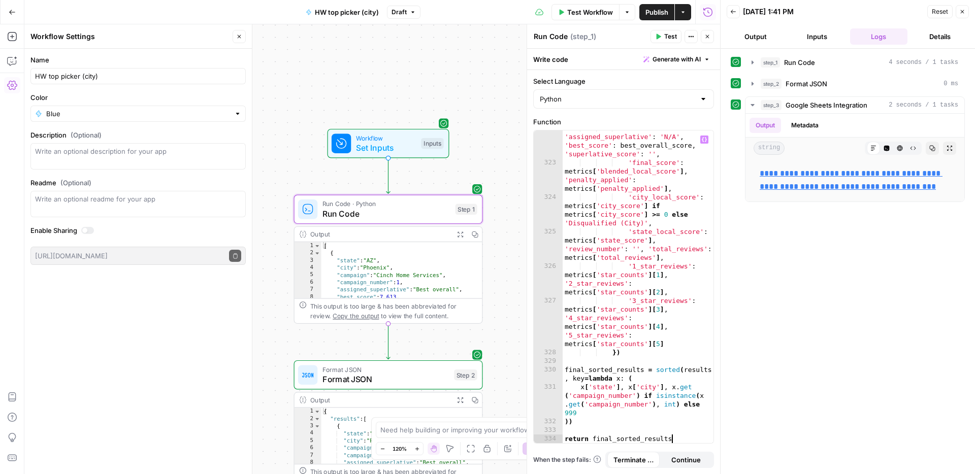
scroll to position [6282, 0]
click at [567, 21] on div "Test Workflow Options Publish Actions Run History" at bounding box center [570, 12] width 300 height 24
click at [569, 15] on span "Test Workflow" at bounding box center [590, 12] width 46 height 10
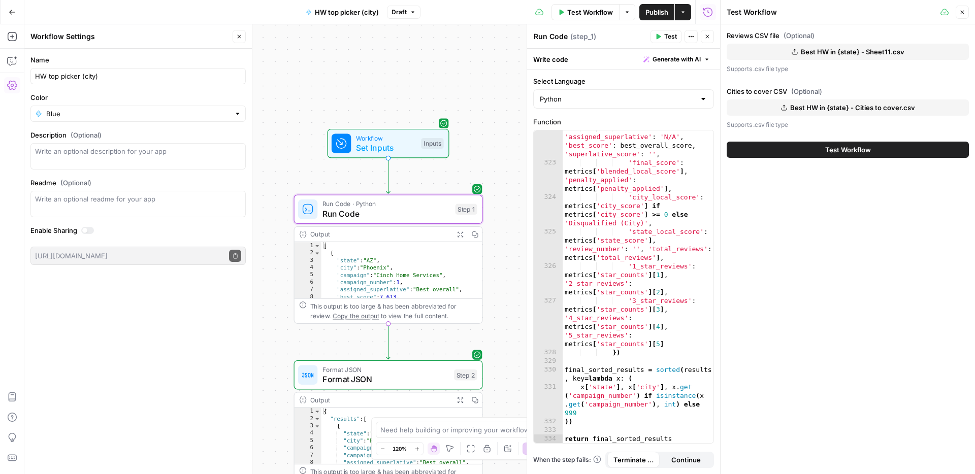
click at [806, 153] on button "Test Workflow" at bounding box center [848, 150] width 242 height 16
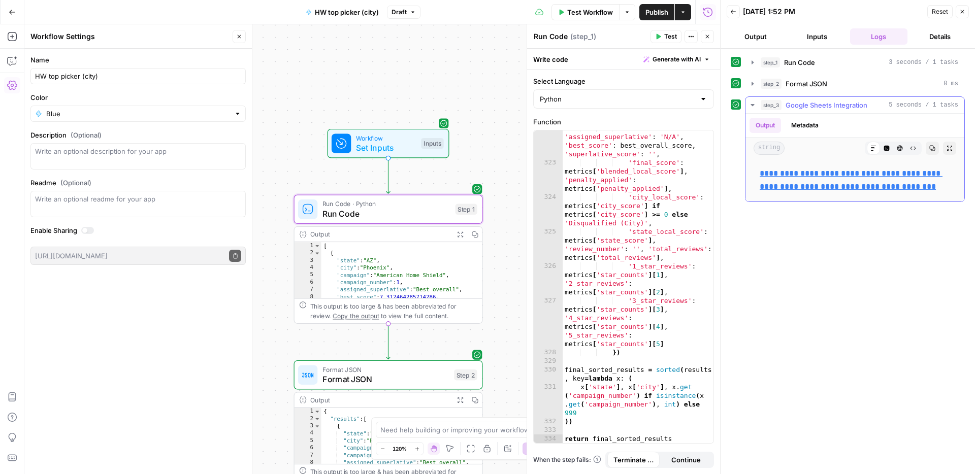
click at [789, 170] on link "**********" at bounding box center [851, 180] width 183 height 21
type textarea "**********"
click at [606, 222] on div "'assigned_superlative' : 'N/A' , 'best_score' : best_overall_score , 'superlati…" at bounding box center [638, 302] width 151 height 356
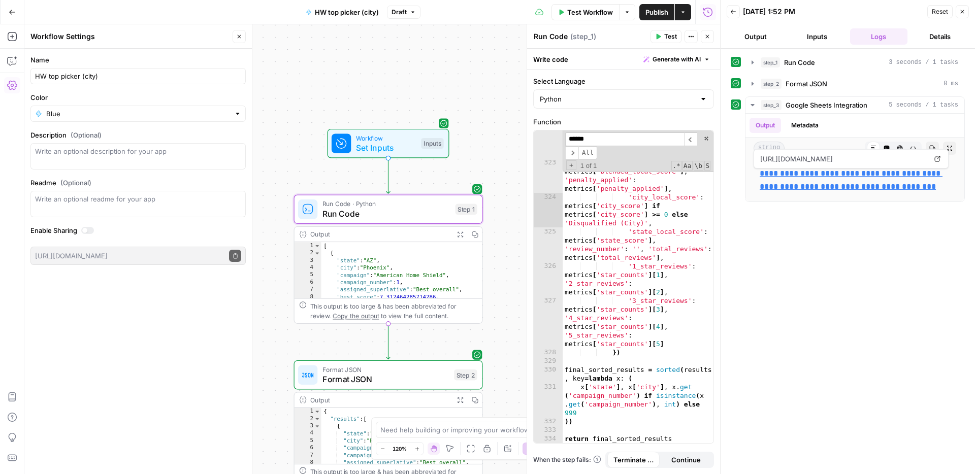
paste input "**********"
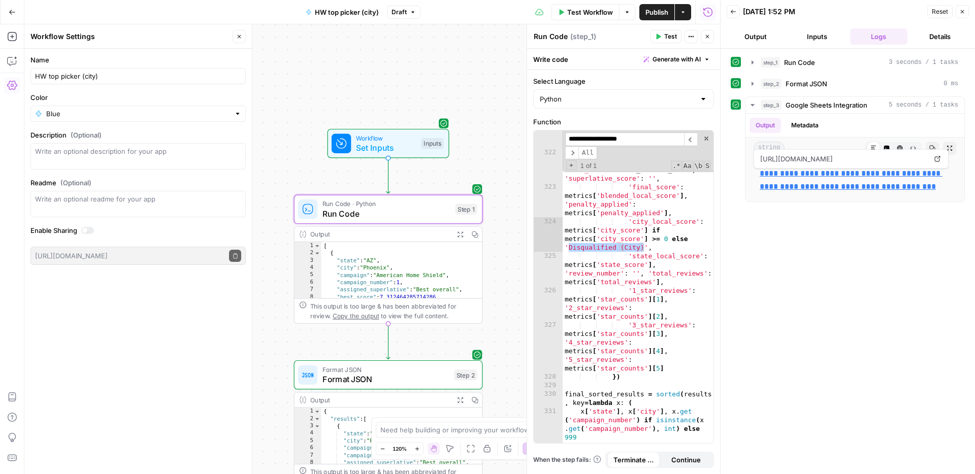
scroll to position [6257, 0]
type input "**********"
click at [633, 236] on div "'state' : target_state , 'city' : target_city , 'campaign' : company , 'campaig…" at bounding box center [638, 296] width 151 height 347
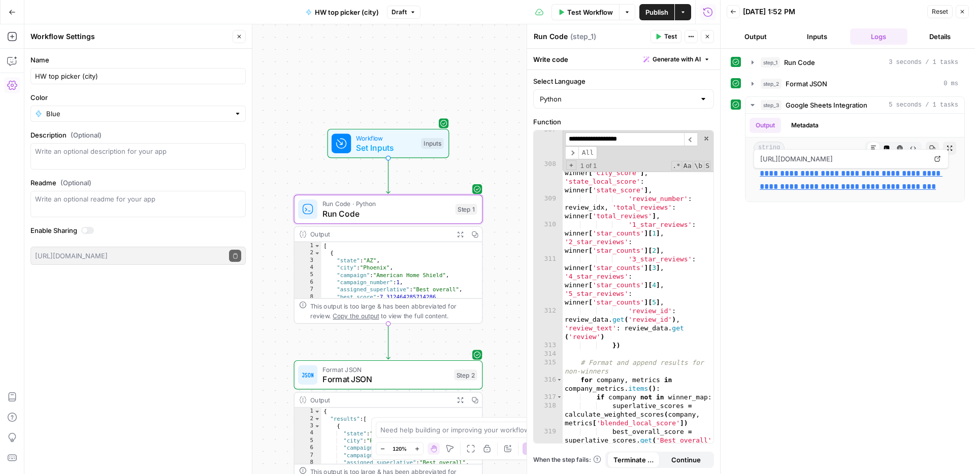
scroll to position [5820, 0]
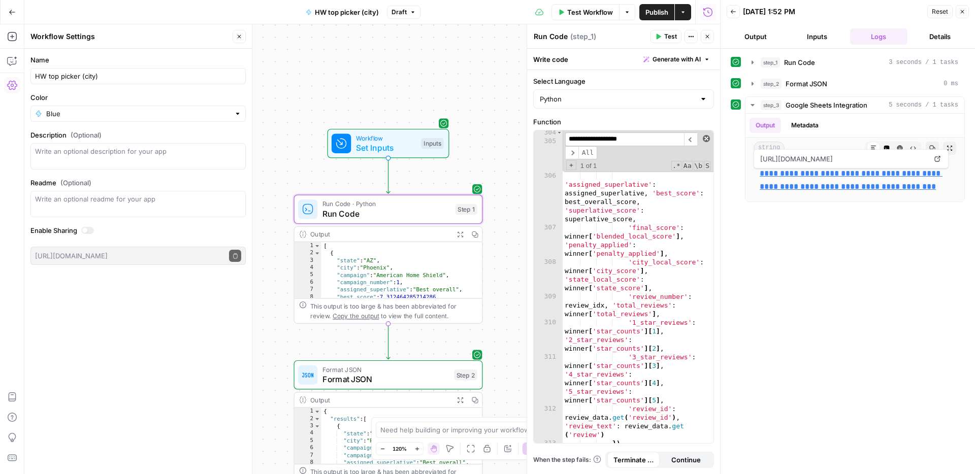
click at [704, 138] on span at bounding box center [706, 138] width 7 height 7
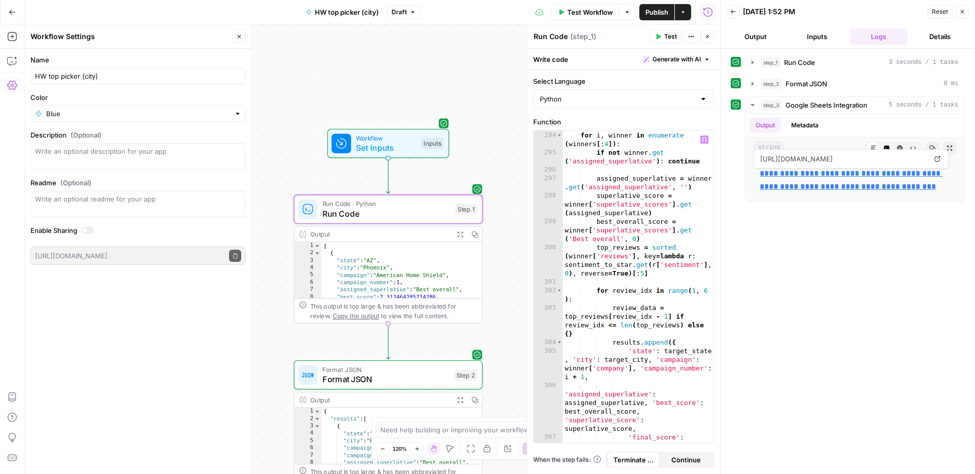
scroll to position [5607, 0]
click at [597, 289] on div "# Format and append results for winners (Top 4) for i , winner in enumerate ( w…" at bounding box center [638, 299] width 151 height 365
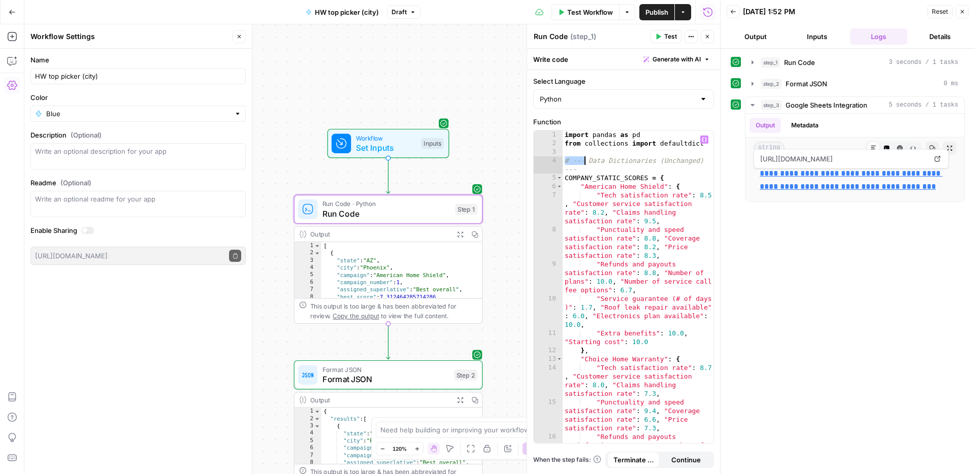
drag, startPoint x: 565, startPoint y: 162, endPoint x: 585, endPoint y: 163, distance: 20.3
click at [585, 163] on div "import pandas as pd from collections import defaultdict # --- Data Dictionaries…" at bounding box center [638, 308] width 151 height 356
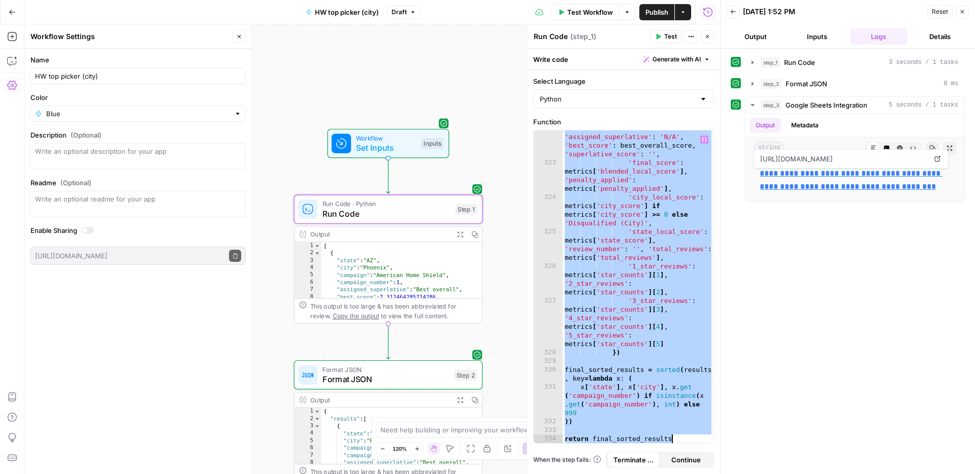
scroll to position [6282, 0]
click at [585, 163] on div "'assigned_superlative' : 'N/A' , 'best_score' : best_overall_score , 'superlati…" at bounding box center [638, 302] width 151 height 356
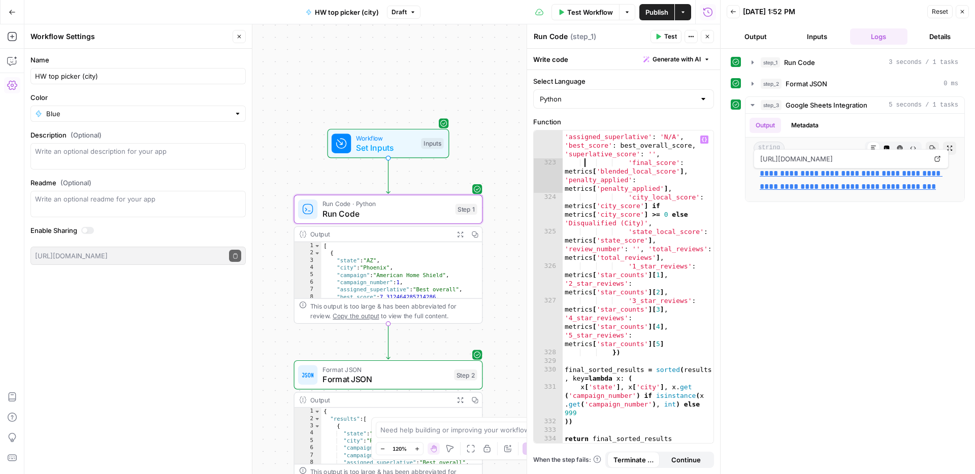
scroll to position [0, 0]
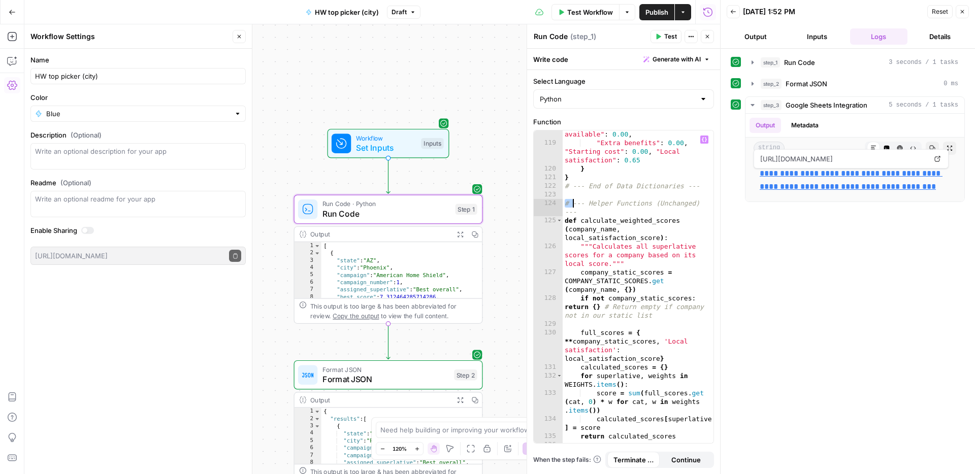
drag, startPoint x: 566, startPoint y: 203, endPoint x: 573, endPoint y: 204, distance: 7.6
click at [573, 204] on div ""Service guarantee (# of days )" : 0.02 , "Roof leak repair available" : 0.20 ,…" at bounding box center [638, 286] width 151 height 365
type textarea "**********"
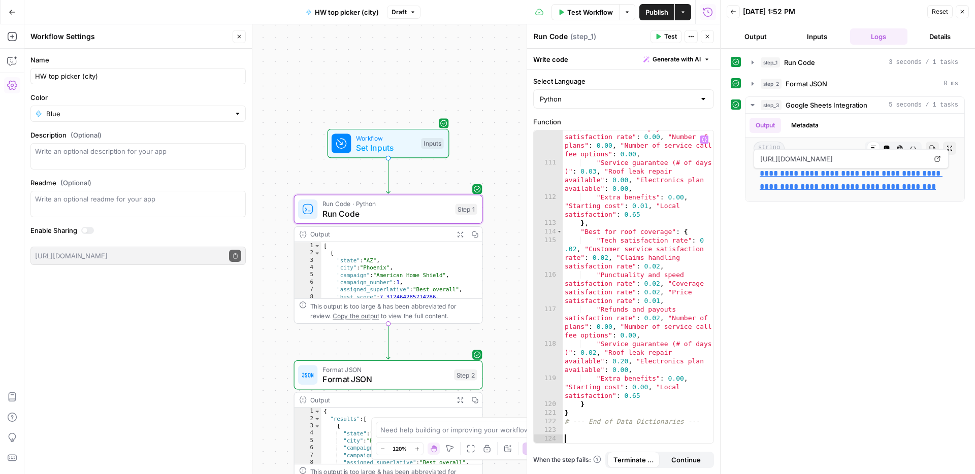
paste textarea "**********"
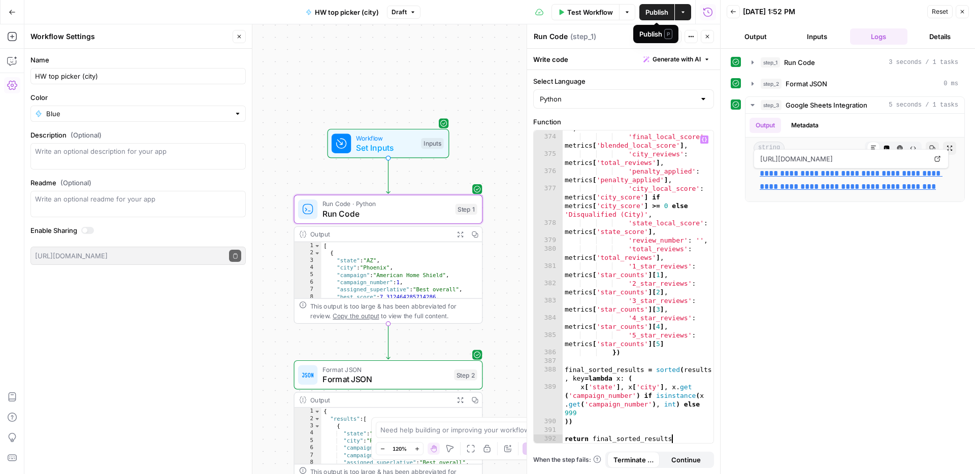
click at [660, 18] on button "Publish" at bounding box center [656, 12] width 35 height 16
click at [596, 16] on span "Test Workflow" at bounding box center [590, 12] width 46 height 10
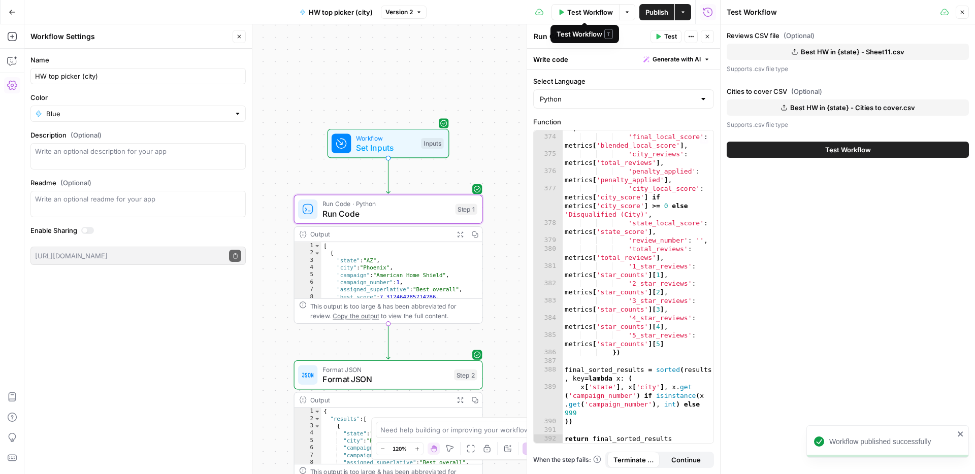
click at [786, 153] on button "Test Workflow" at bounding box center [848, 150] width 242 height 16
click at [784, 150] on button "Test Workflow" at bounding box center [848, 150] width 242 height 16
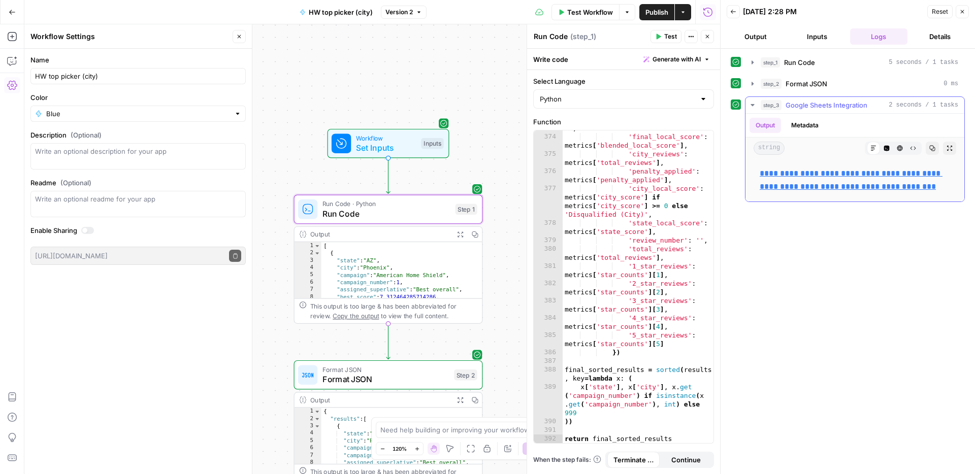
click at [788, 173] on link "**********" at bounding box center [851, 180] width 183 height 21
click at [615, 215] on div "'superlative_score' : '' , 'final_local_score' : metrics [ 'blended_local_score…" at bounding box center [638, 284] width 151 height 339
click at [623, 214] on div "'superlative_score' : '' , 'final_local_score' : metrics [ 'blended_local_score…" at bounding box center [638, 284] width 151 height 339
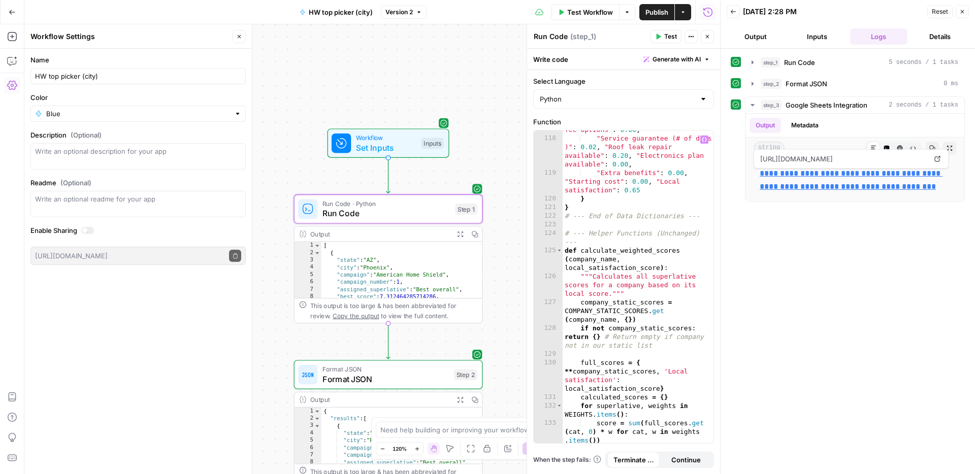
scroll to position [2851, 0]
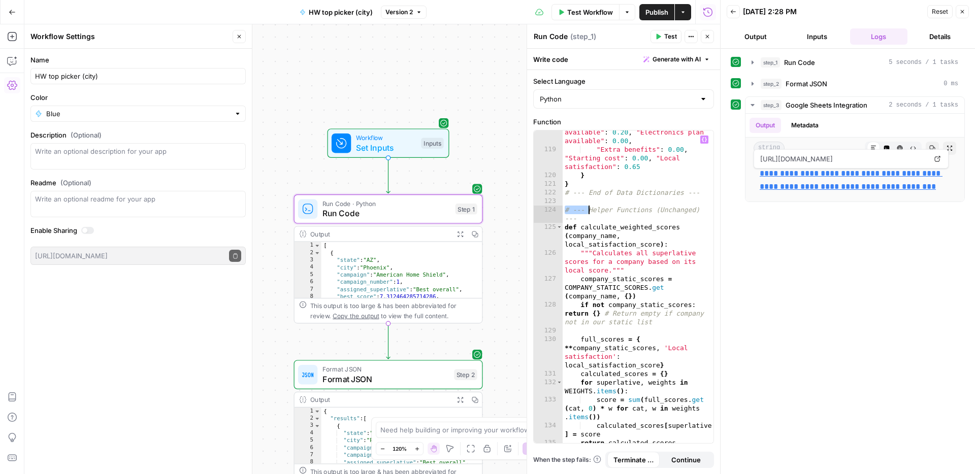
drag, startPoint x: 566, startPoint y: 208, endPoint x: 588, endPoint y: 213, distance: 22.4
click at [588, 213] on div ""Service guarantee (# of days )" : 0.02 , "Roof leak repair available" : 0.20 ,…" at bounding box center [638, 289] width 151 height 356
type textarea "**********"
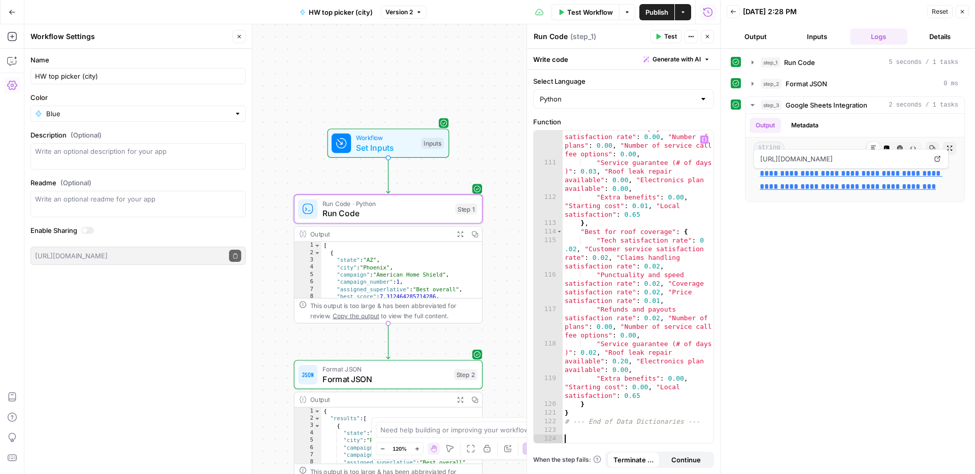
paste textarea "**********"
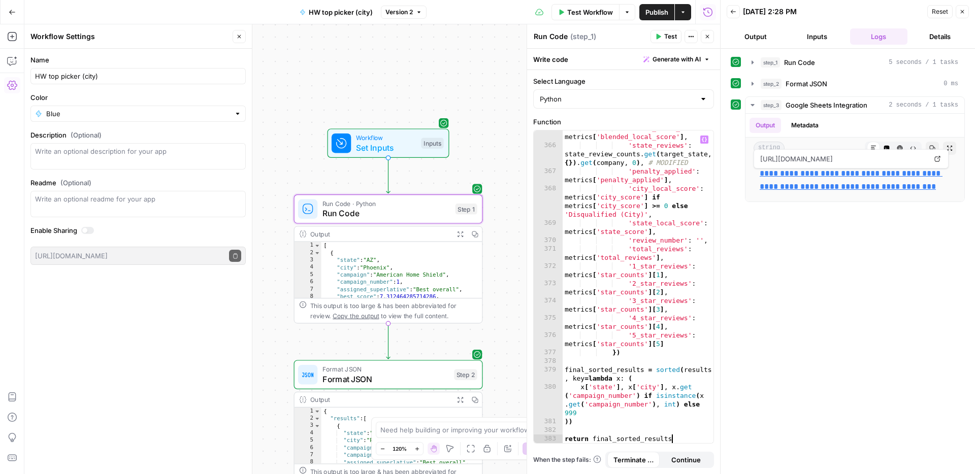
type textarea "**********"
click at [660, 15] on span "Publish" at bounding box center [656, 12] width 23 height 10
click at [594, 17] on button "Test Workflow" at bounding box center [585, 12] width 68 height 16
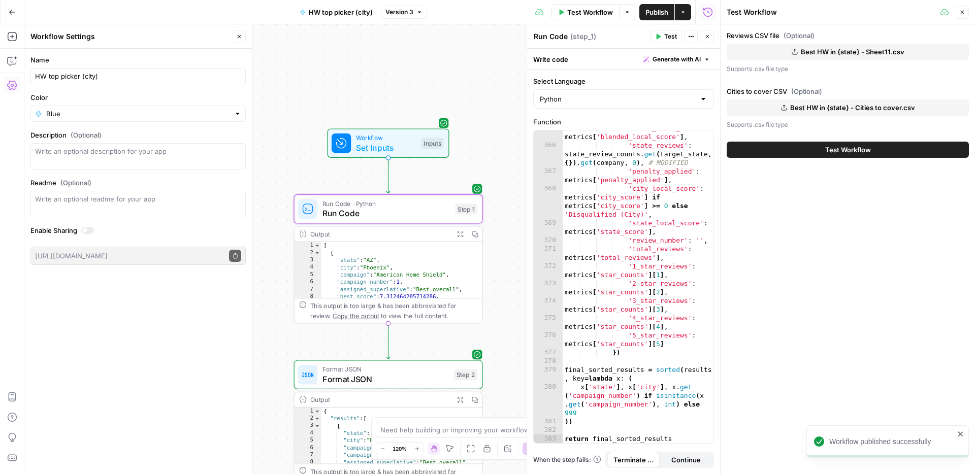
click at [835, 151] on span "Test Workflow" at bounding box center [848, 150] width 46 height 10
click at [831, 151] on span "Test Workflow" at bounding box center [848, 150] width 46 height 10
click at [830, 153] on span "Test Workflow" at bounding box center [848, 150] width 46 height 10
click at [847, 151] on span "Test Workflow" at bounding box center [848, 150] width 46 height 10
click at [836, 148] on span "Test Workflow" at bounding box center [848, 150] width 46 height 10
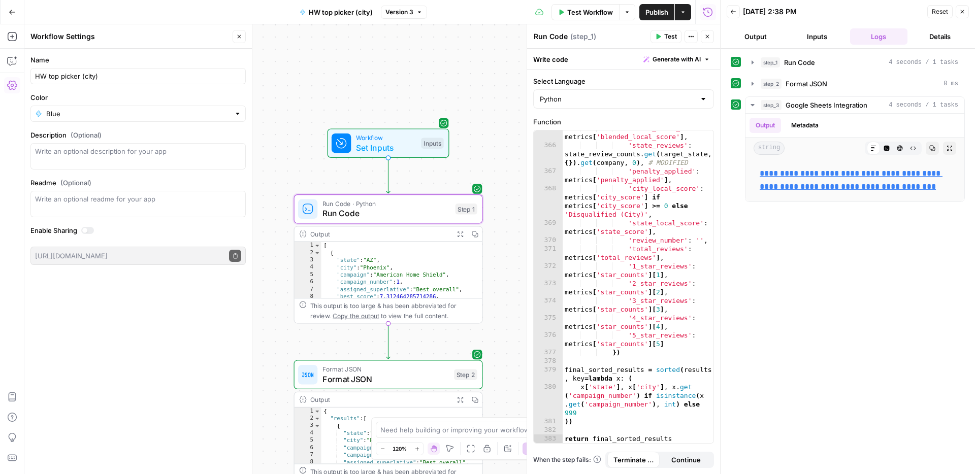
click at [857, 185] on link "**********" at bounding box center [851, 180] width 183 height 21
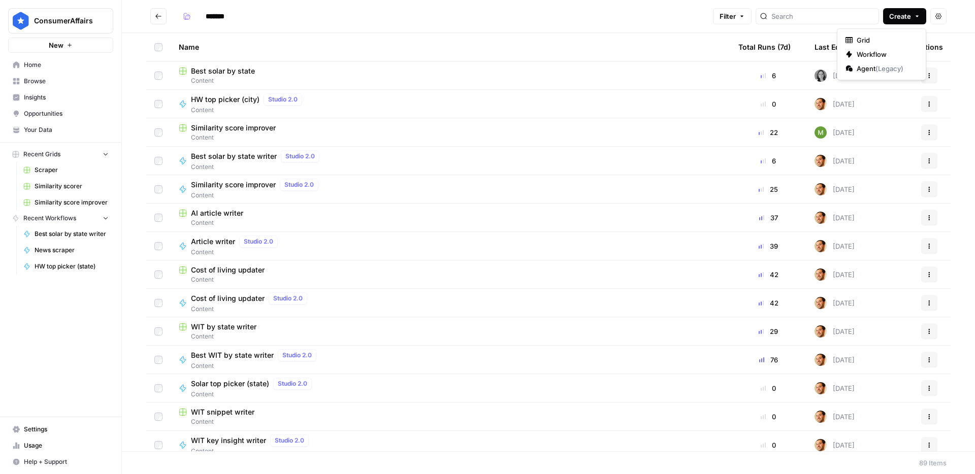
click at [894, 21] on span "Create" at bounding box center [900, 16] width 22 height 10
click at [874, 50] on span "Workflow" at bounding box center [885, 54] width 57 height 10
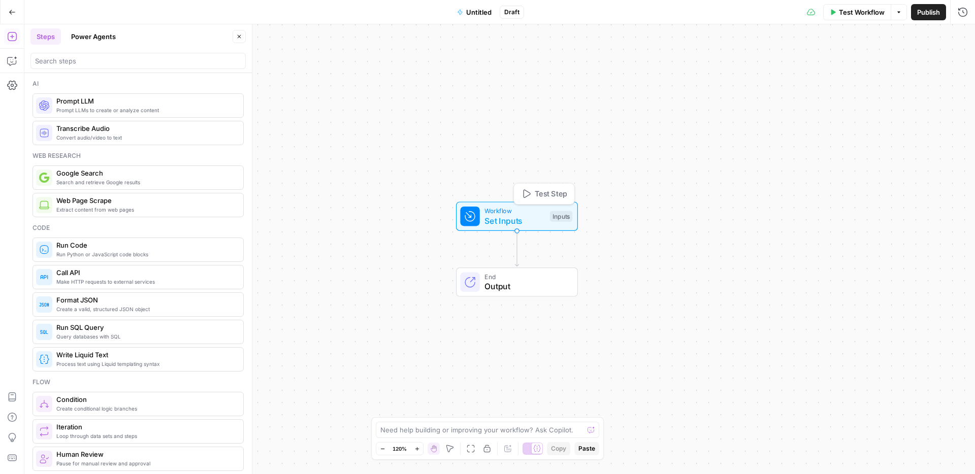
click at [518, 217] on span "Set Inputs" at bounding box center [514, 221] width 60 height 12
click at [810, 63] on button "Add Field" at bounding box center [869, 69] width 159 height 16
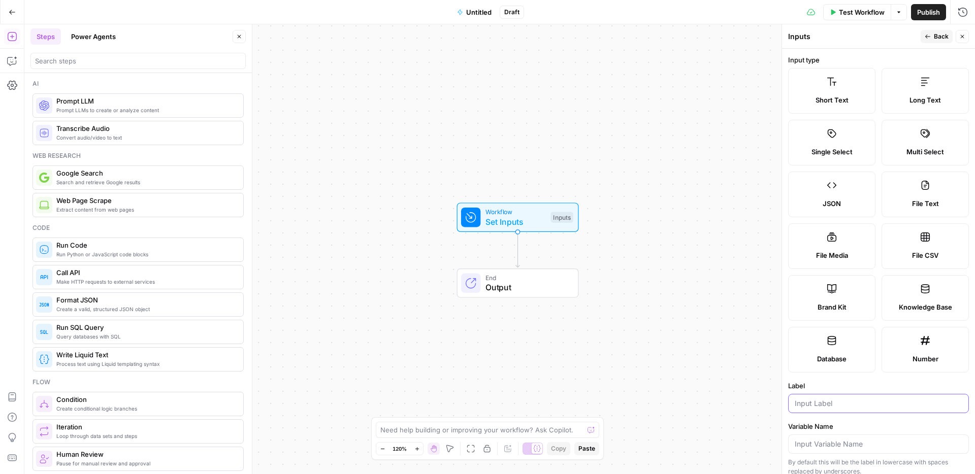
click at [831, 403] on input "Label" at bounding box center [879, 404] width 168 height 10
type input "State"
click at [941, 39] on span "Back" at bounding box center [941, 36] width 15 height 9
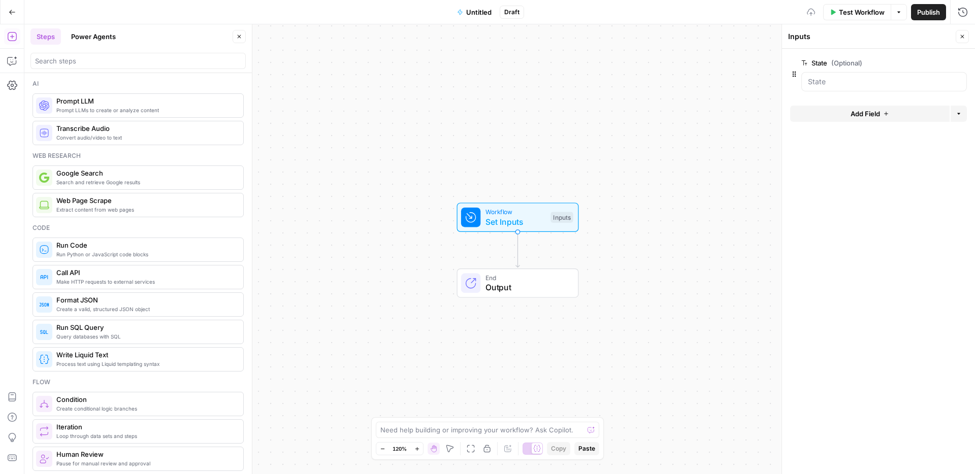
click at [862, 114] on span "Add Field" at bounding box center [865, 114] width 29 height 10
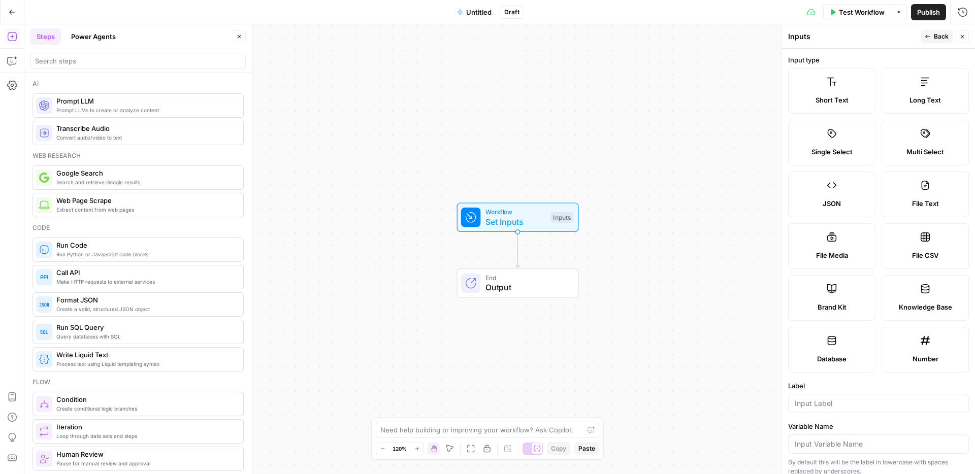
click at [924, 106] on label "Long Text" at bounding box center [924, 91] width 87 height 46
click at [837, 406] on input "Label" at bounding box center [879, 404] width 168 height 10
type input "Article template"
click at [945, 38] on span "Back" at bounding box center [941, 36] width 15 height 9
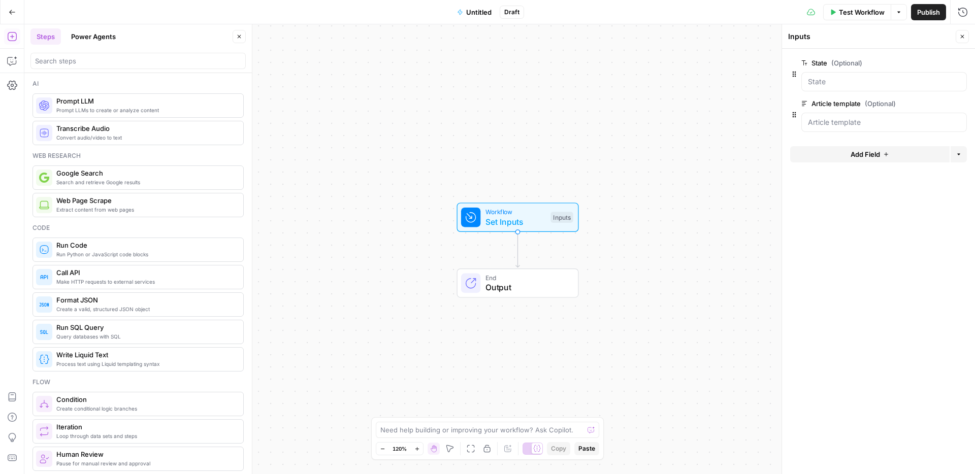
click at [473, 12] on span "Untitled" at bounding box center [478, 12] width 25 height 10
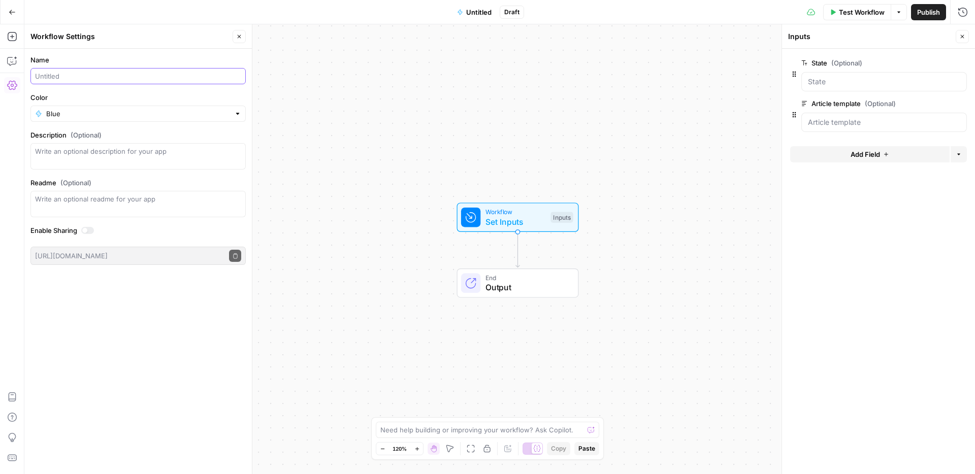
click at [92, 77] on input "Name" at bounding box center [138, 76] width 206 height 10
type input "Best HW by city writer"
type input "Blue"
click at [236, 34] on icon "button" at bounding box center [239, 37] width 6 height 6
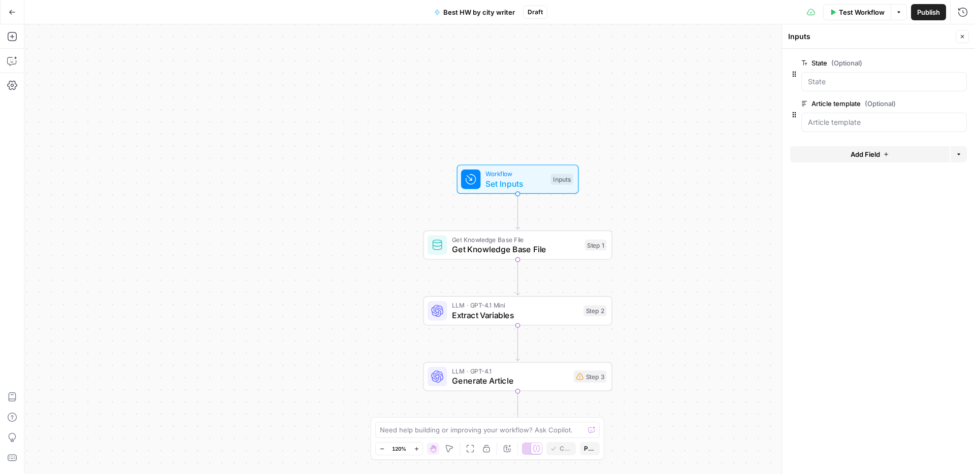
click at [497, 312] on span "Extract Variables" at bounding box center [515, 315] width 127 height 12
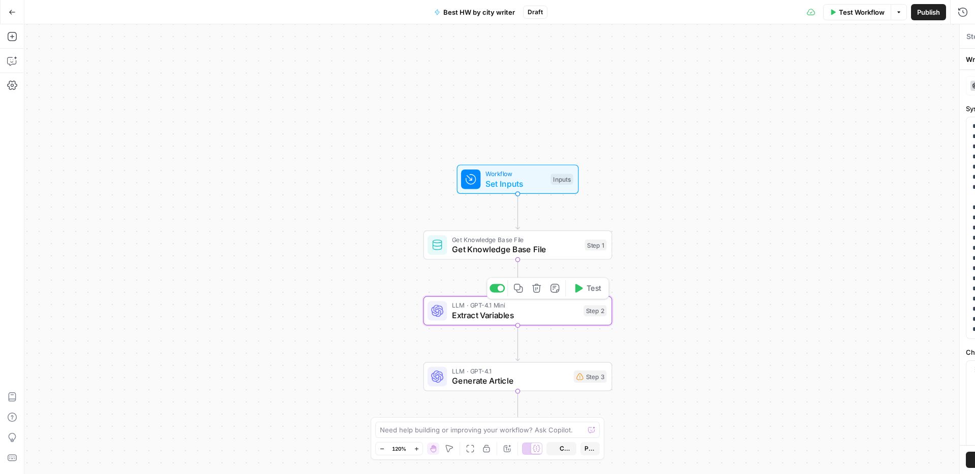
type textarea "Extract Variables"
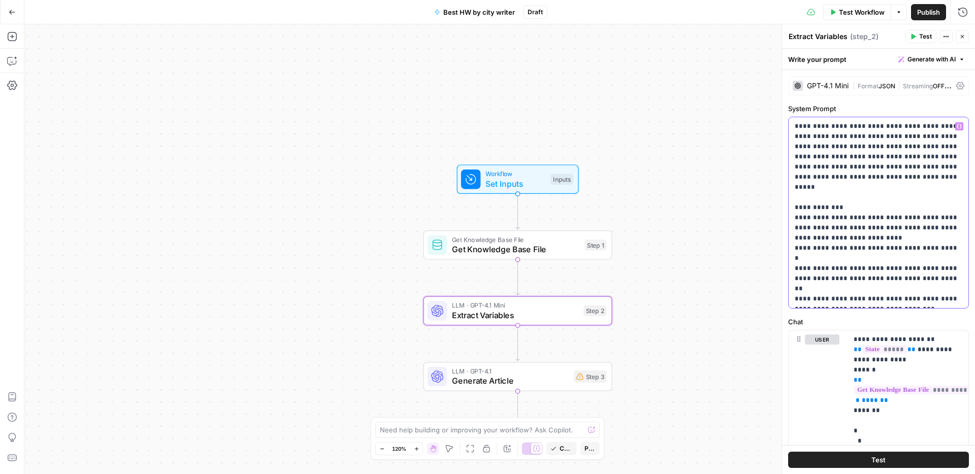
click at [917, 217] on p "**********" at bounding box center [879, 212] width 168 height 183
click at [880, 209] on p "**********" at bounding box center [879, 212] width 168 height 183
click at [880, 208] on p "**********" at bounding box center [879, 212] width 168 height 183
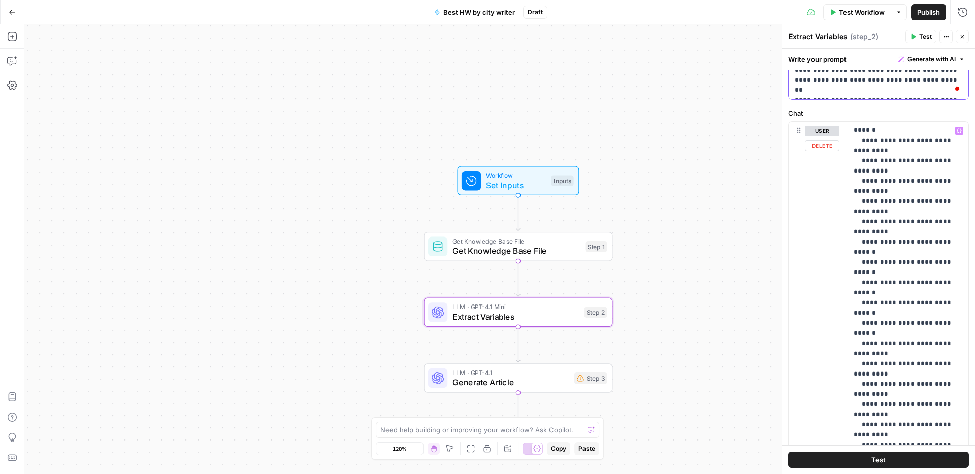
scroll to position [215, 0]
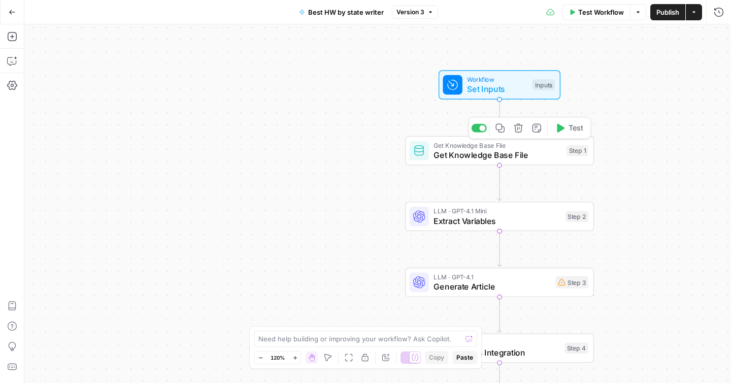
click at [474, 160] on span "Get Knowledge Base File" at bounding box center [498, 155] width 128 height 12
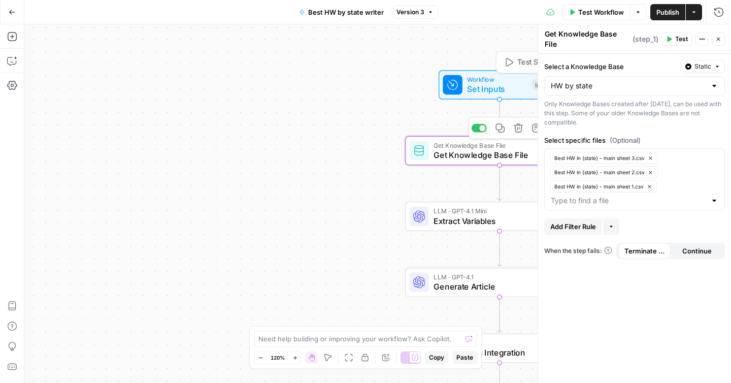
click at [492, 91] on span "Set Inputs" at bounding box center [497, 89] width 60 height 12
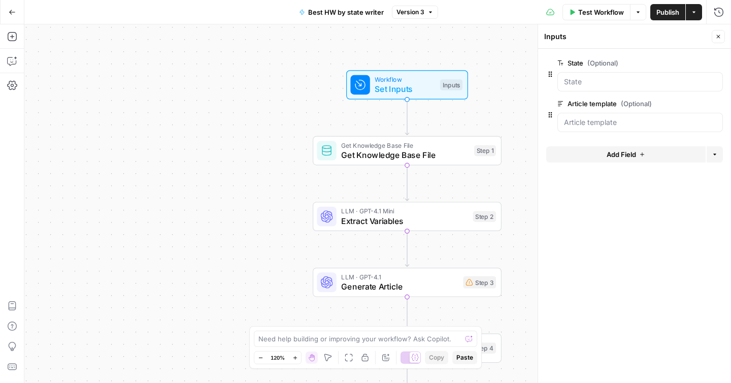
click at [697, 102] on button "edit field" at bounding box center [689, 103] width 39 height 12
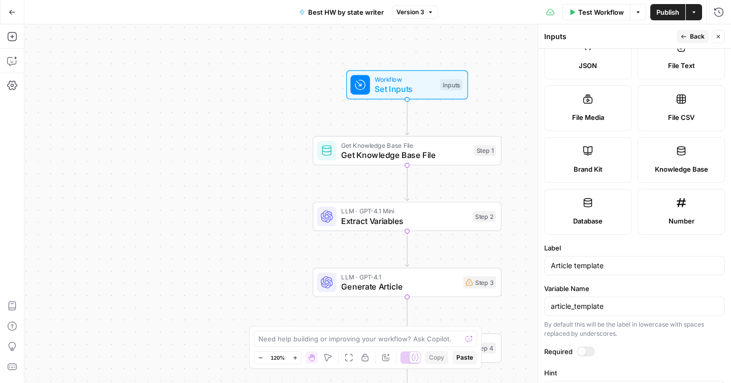
scroll to position [269, 0]
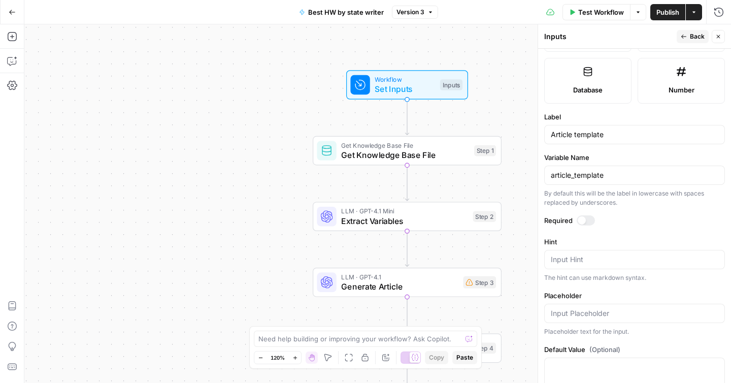
click at [695, 36] on span "Back" at bounding box center [697, 36] width 15 height 9
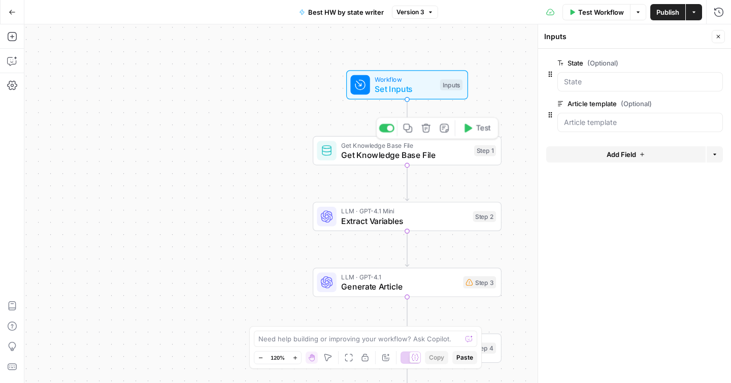
click at [426, 150] on span "Get Knowledge Base File" at bounding box center [405, 155] width 128 height 12
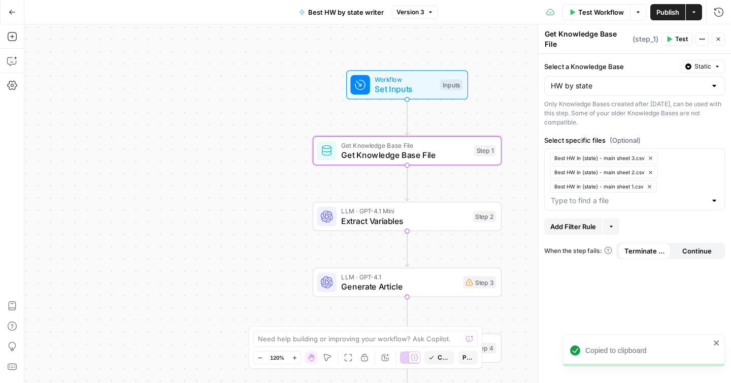
click at [441, 215] on span "Extract Variables" at bounding box center [404, 221] width 127 height 12
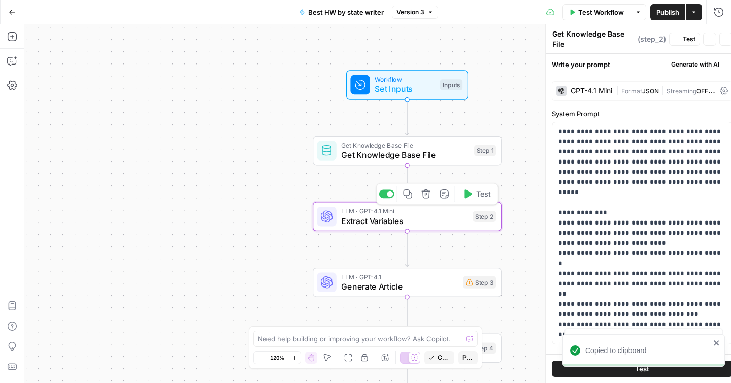
type textarea "Extract Variables"
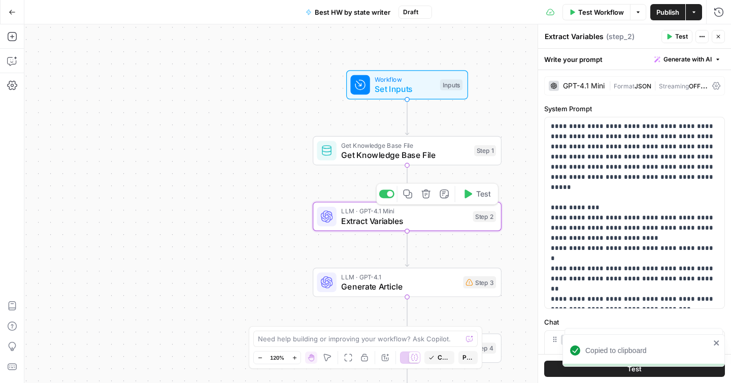
click at [438, 216] on span "Extract Variables" at bounding box center [404, 221] width 127 height 12
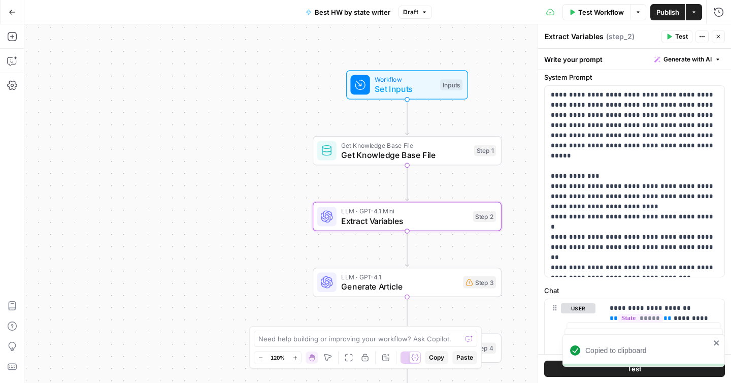
scroll to position [46, 0]
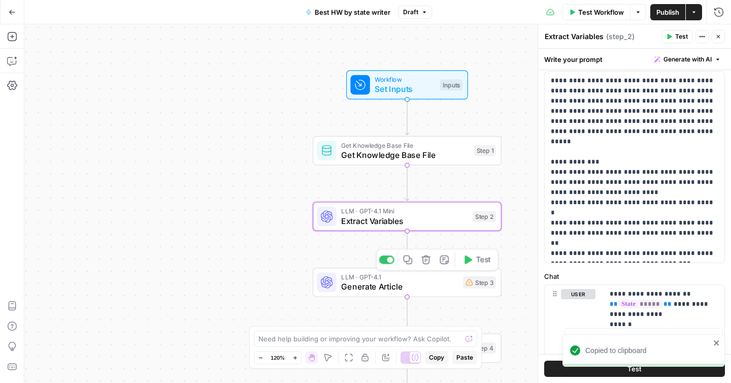
click at [443, 280] on span "LLM · GPT-4.1" at bounding box center [399, 277] width 117 height 10
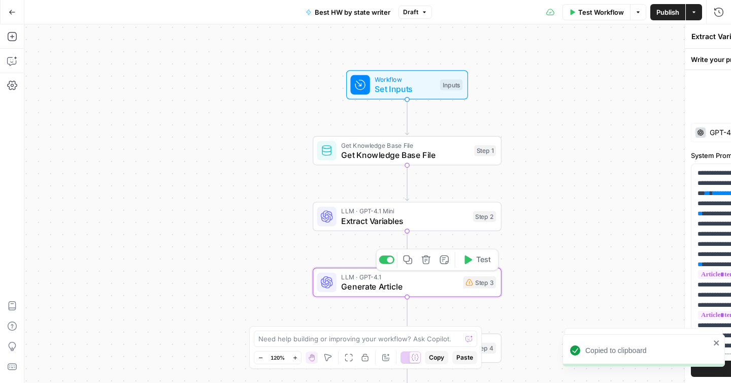
type textarea "Generate Article"
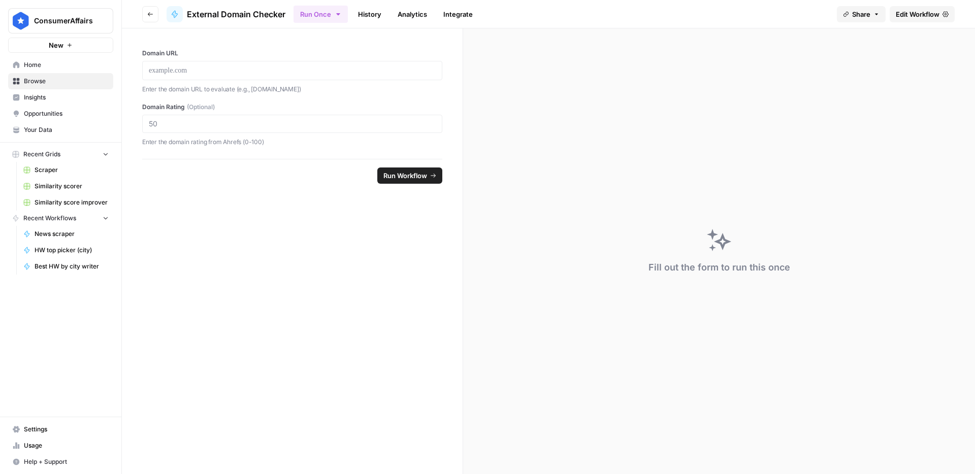
drag, startPoint x: 257, startPoint y: 95, endPoint x: 252, endPoint y: 76, distance: 20.3
click at [257, 95] on div "Domain URL Enter the domain URL to evaluate (e.g., [DOMAIN_NAME]) Domain Rating…" at bounding box center [292, 98] width 300 height 98
click at [252, 76] on div at bounding box center [292, 70] width 300 height 19
drag, startPoint x: 219, startPoint y: 72, endPoint x: 203, endPoint y: 72, distance: 16.3
click at [219, 72] on p at bounding box center [292, 71] width 287 height 10
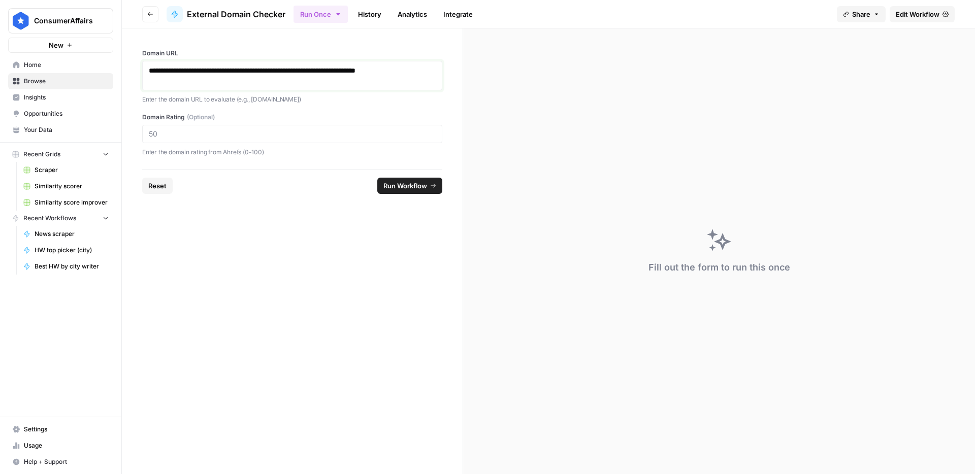
click at [238, 77] on p "**********" at bounding box center [292, 76] width 287 height 20
drag, startPoint x: 231, startPoint y: 80, endPoint x: 223, endPoint y: 73, distance: 9.7
click at [223, 73] on p "**********" at bounding box center [292, 76] width 287 height 20
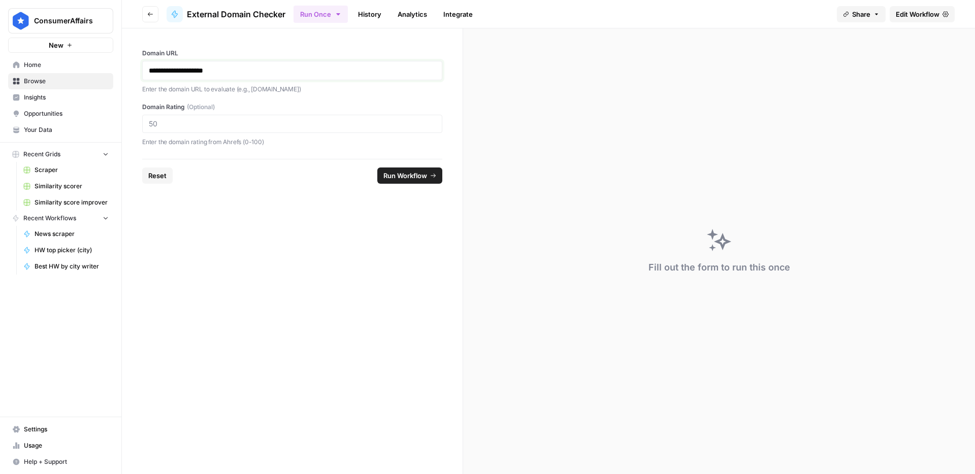
click at [268, 73] on p "**********" at bounding box center [292, 71] width 287 height 10
click at [239, 127] on input "Domain Rating (Optional)" at bounding box center [292, 123] width 287 height 9
type input "91"
click at [394, 173] on span "Run Workflow" at bounding box center [405, 176] width 44 height 10
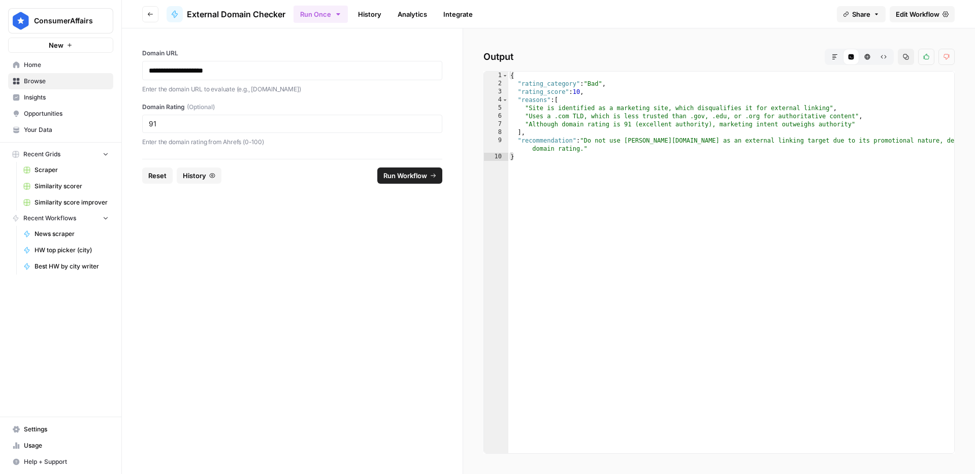
click at [226, 64] on div "**********" at bounding box center [292, 70] width 300 height 19
click at [226, 69] on p "**********" at bounding box center [292, 71] width 287 height 10
click at [243, 68] on p "**********" at bounding box center [292, 71] width 287 height 10
click at [268, 74] on p "**********" at bounding box center [292, 71] width 287 height 10
click at [159, 175] on span "Reset" at bounding box center [157, 176] width 18 height 10
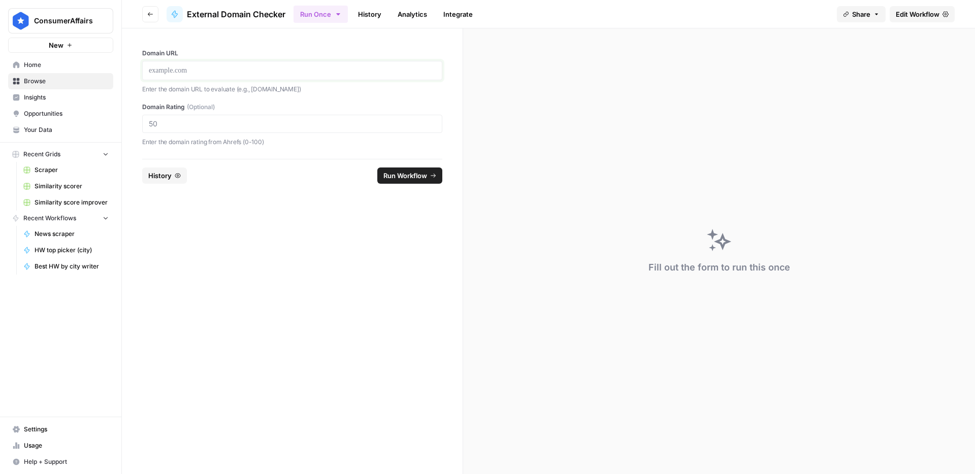
click at [184, 74] on p at bounding box center [292, 71] width 287 height 10
click at [192, 126] on input "Domain Rating (Optional)" at bounding box center [292, 123] width 287 height 9
type input "76"
click at [418, 178] on span "Run Workflow" at bounding box center [405, 176] width 44 height 10
